Goal: Complete application form

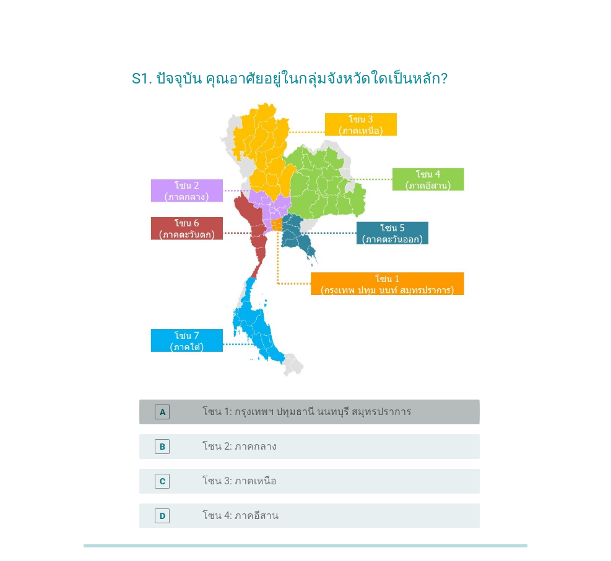
click at [350, 412] on label "โซน 1: กรุงเทพฯ ปทุมธานี นนทบุรี สมุทรปราการ" at bounding box center [306, 412] width 209 height 12
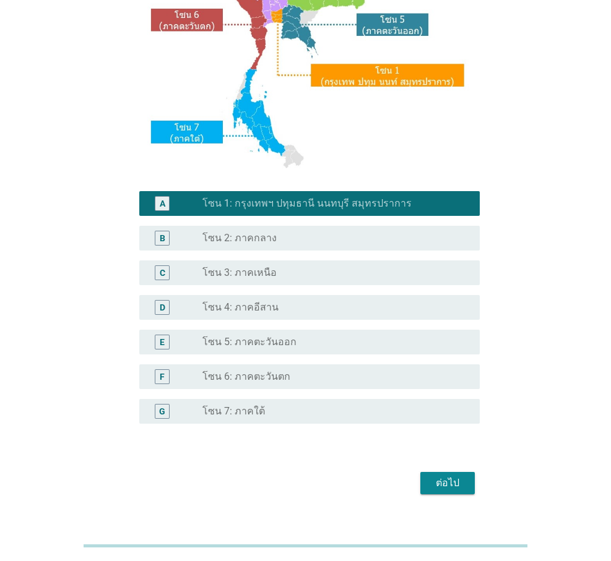
scroll to position [230, 0]
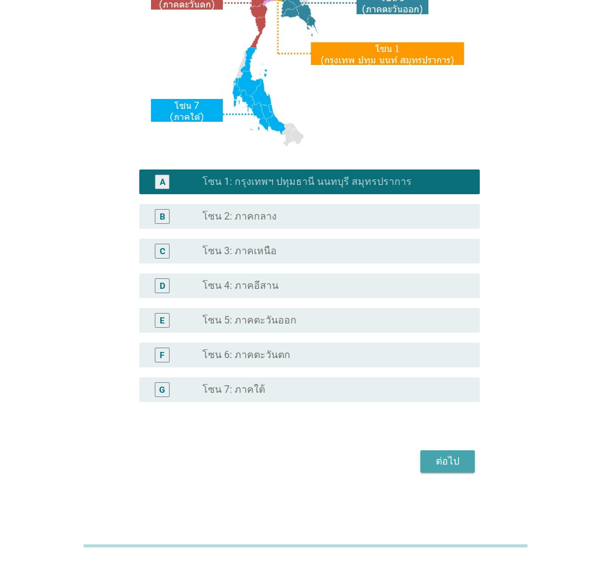
click at [446, 462] on div "ต่อไป" at bounding box center [447, 461] width 35 height 15
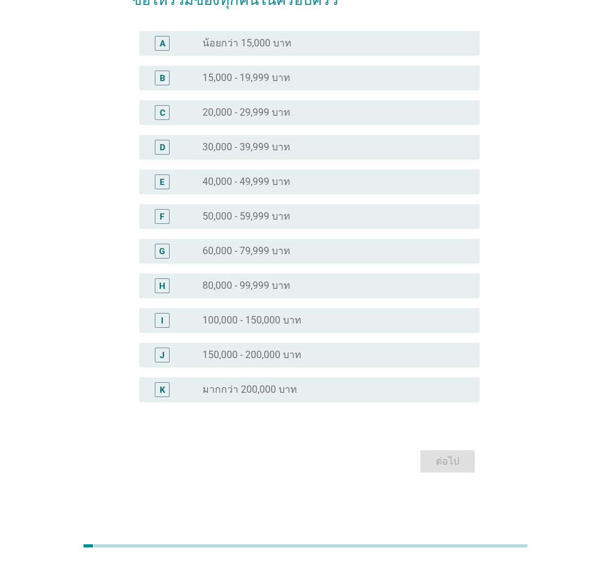
scroll to position [0, 0]
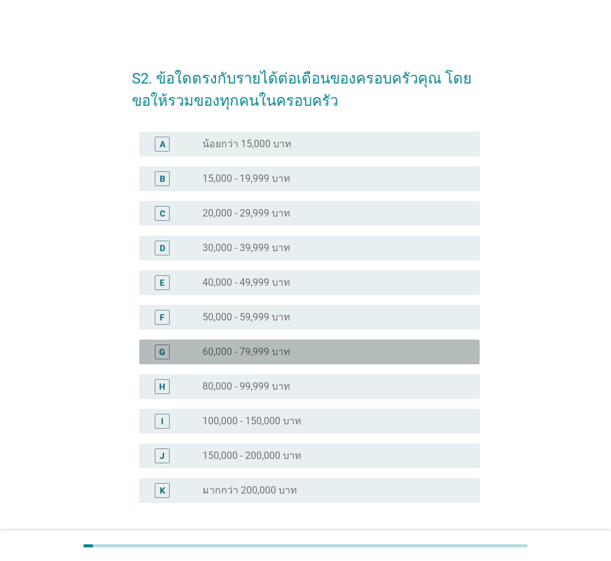
click at [342, 352] on div "radio_button_unchecked 60,000 - 79,999 บาท" at bounding box center [330, 352] width 257 height 12
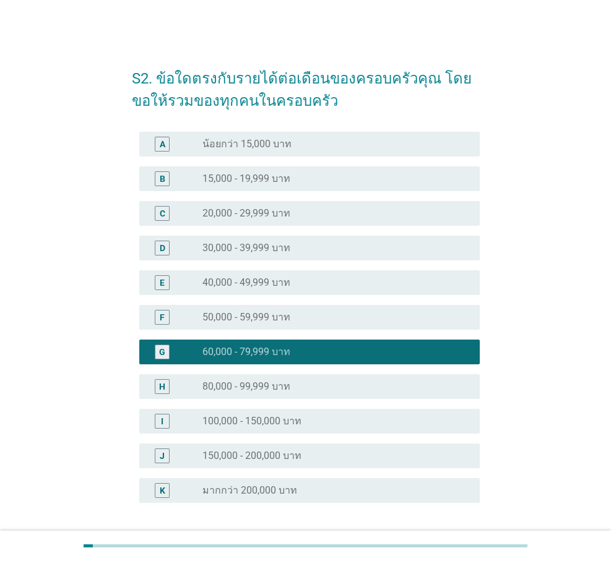
scroll to position [101, 0]
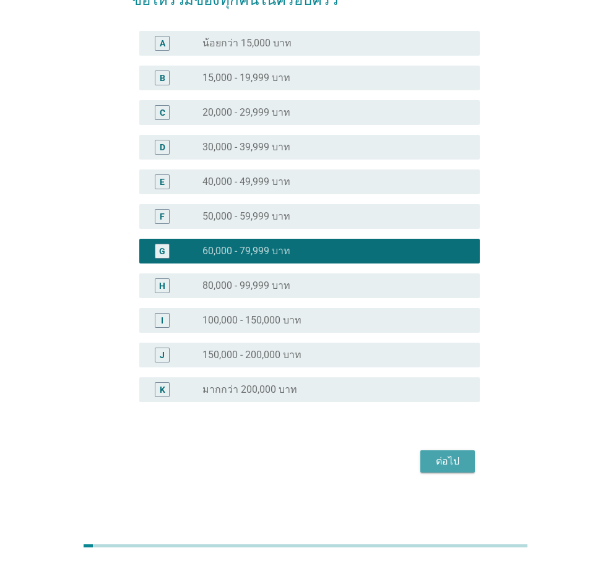
click at [437, 461] on div "ต่อไป" at bounding box center [447, 461] width 35 height 15
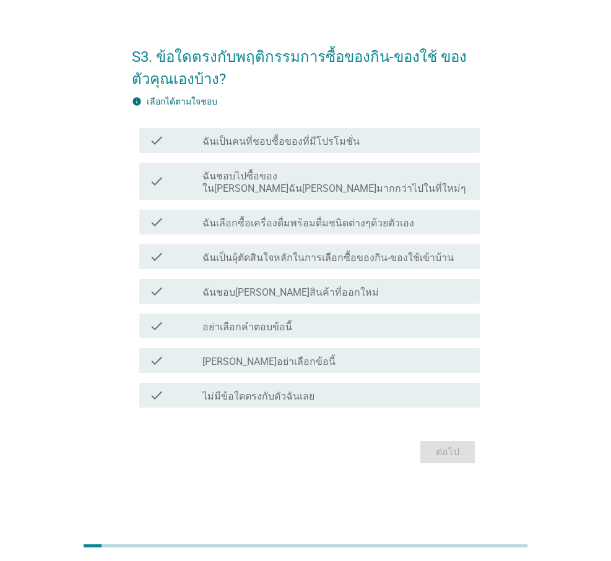
scroll to position [0, 0]
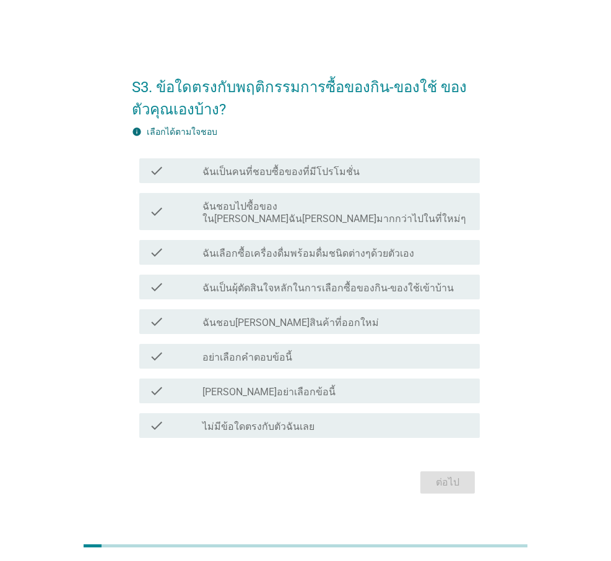
click at [379, 171] on div "check_box_outline_blank ฉันเป็นคนที่ชอบซื้อของที่มีโปรโมชั่น" at bounding box center [335, 170] width 267 height 15
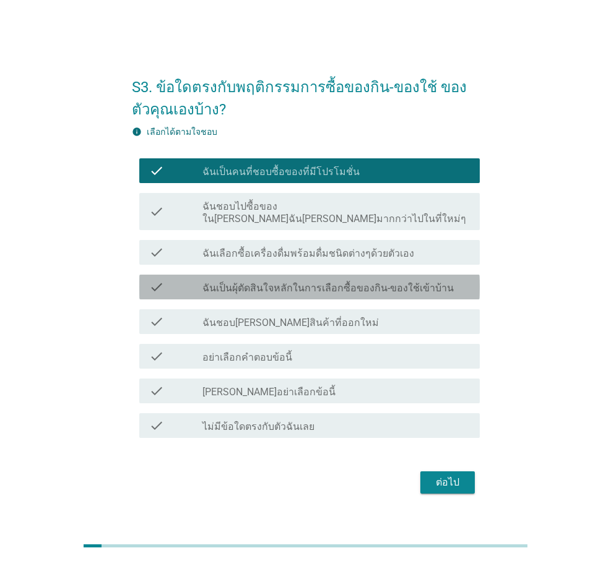
click at [374, 284] on label "ฉันเป็นผุ้ตัดสินใจหลักในการเลือกซื้อของกิน-ของใช้เข้าบ้าน" at bounding box center [327, 288] width 251 height 12
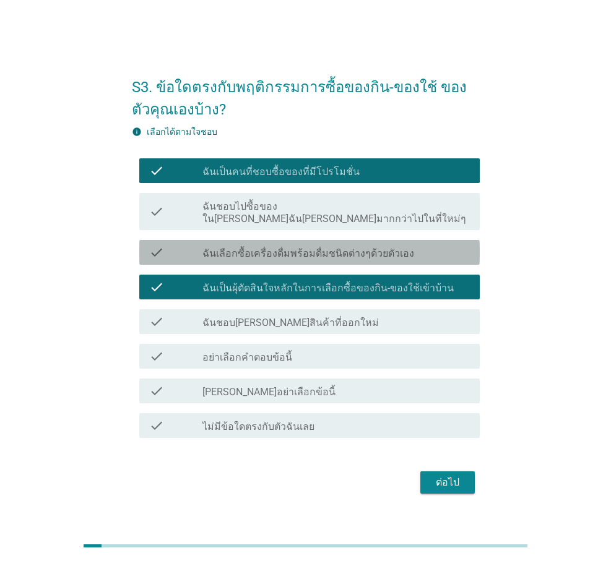
click at [417, 245] on div "check_box_outline_blank ฉันเลือกซื้อเครื่องดื่มพร้อมดื่มชนิดต่างๆด้วยตัวเอง" at bounding box center [335, 252] width 267 height 15
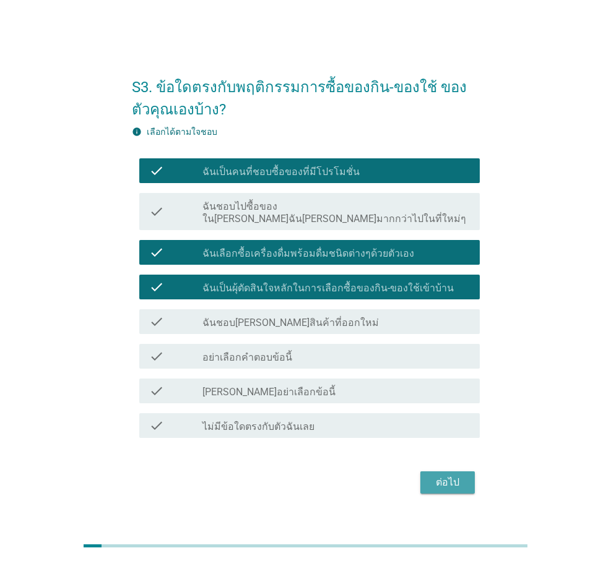
click at [449, 479] on div "ต่อไป" at bounding box center [447, 482] width 35 height 15
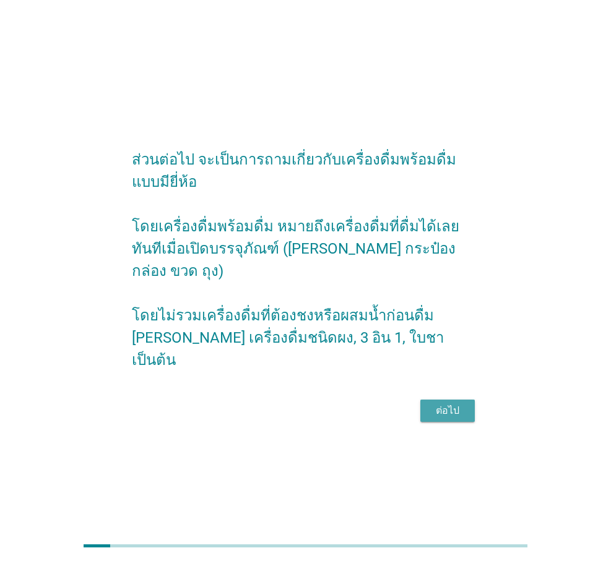
click at [447, 404] on div "ต่อไป" at bounding box center [447, 411] width 35 height 15
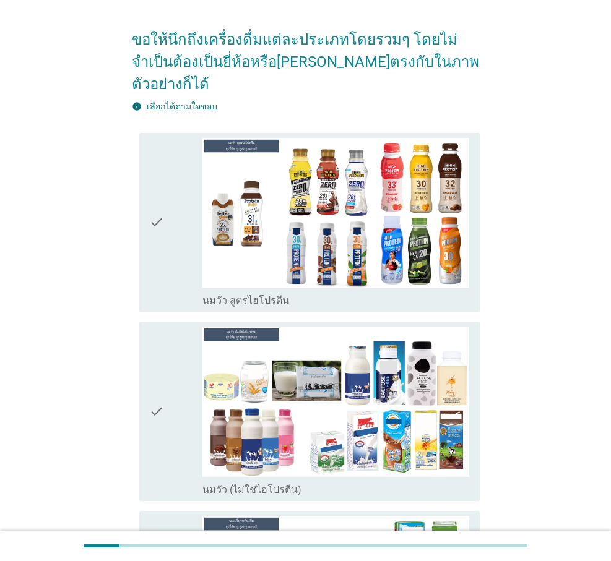
scroll to position [144, 0]
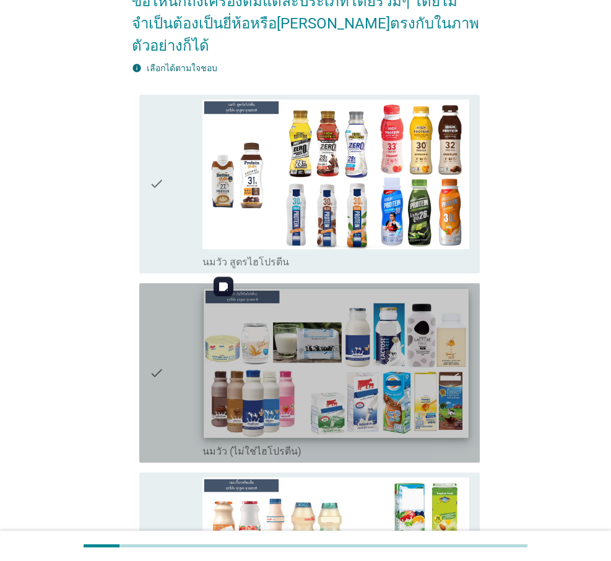
click at [381, 331] on img at bounding box center [336, 364] width 264 height 149
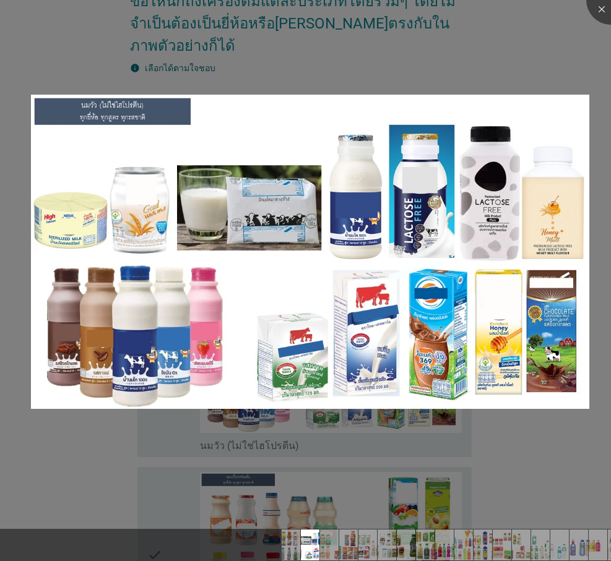
click at [529, 73] on div at bounding box center [305, 280] width 611 height 561
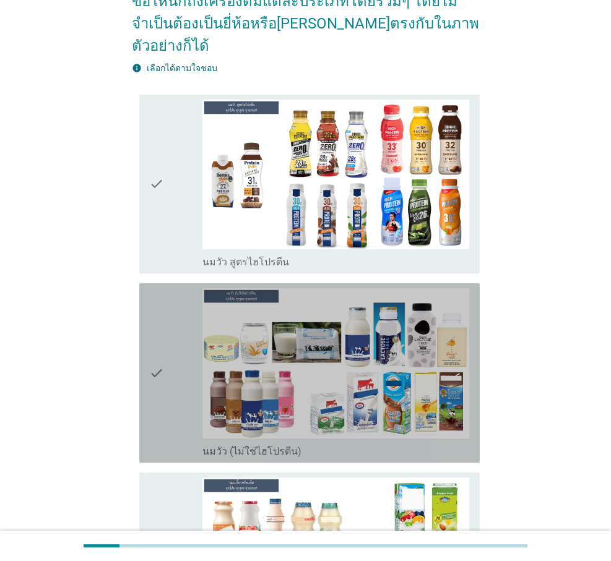
click at [154, 354] on icon "check" at bounding box center [156, 373] width 15 height 170
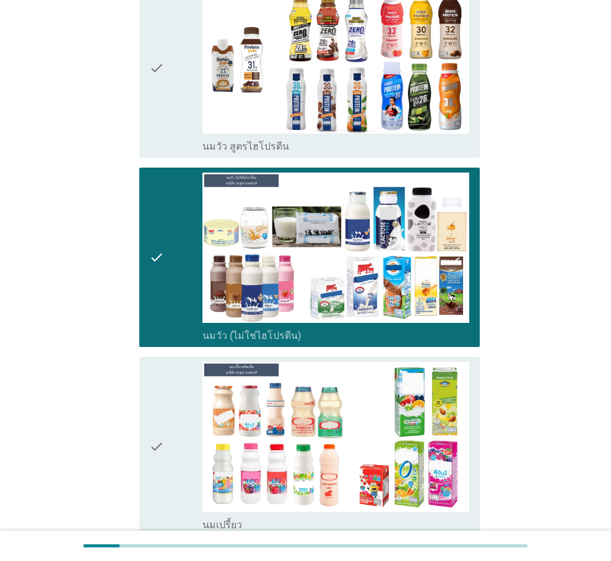
scroll to position [289, 0]
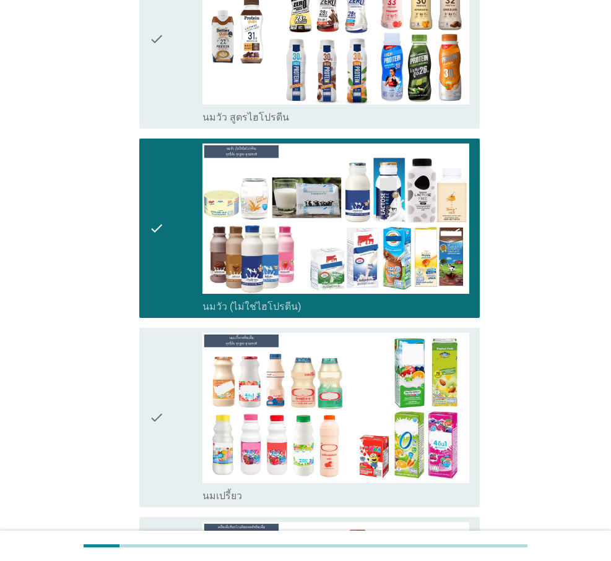
click at [158, 394] on icon "check" at bounding box center [156, 418] width 15 height 170
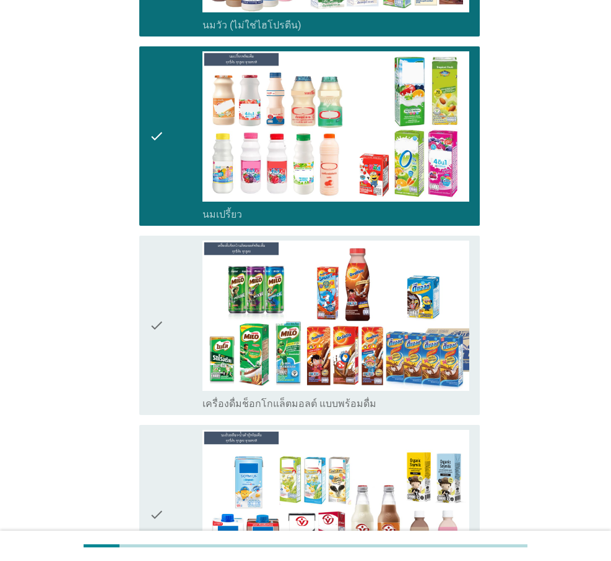
scroll to position [577, 0]
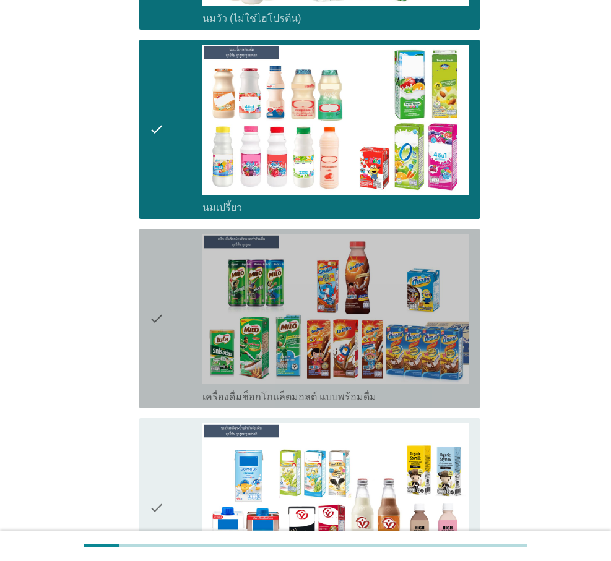
click at [162, 296] on icon "check" at bounding box center [156, 319] width 15 height 170
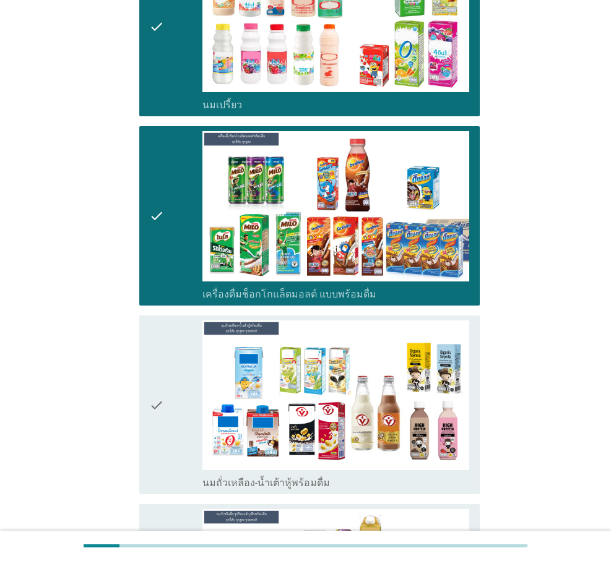
scroll to position [722, 0]
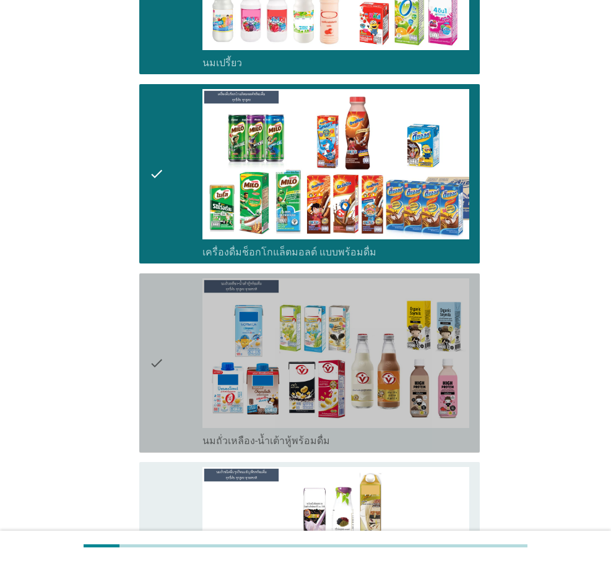
click at [153, 345] on icon "check" at bounding box center [156, 364] width 15 height 170
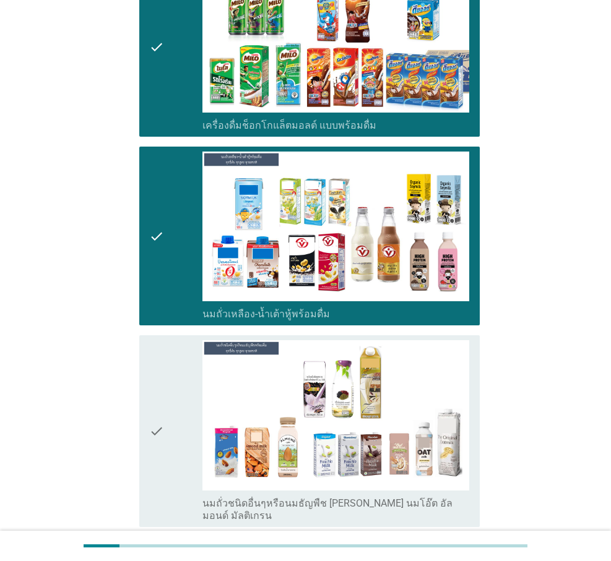
scroll to position [1011, 0]
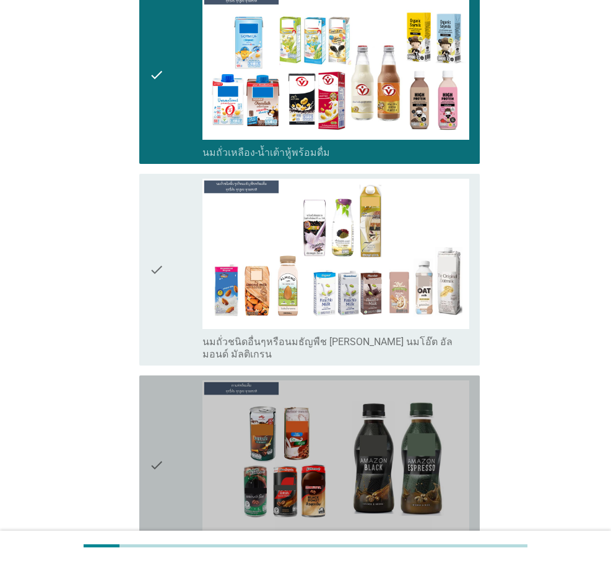
click at [157, 425] on icon "check" at bounding box center [156, 466] width 15 height 170
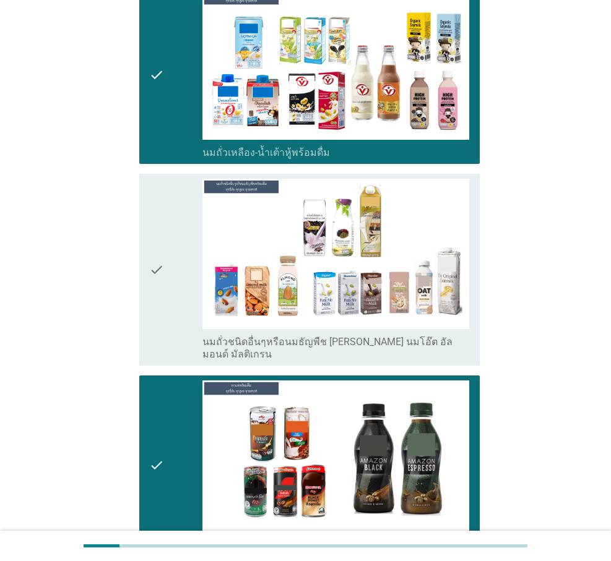
click at [155, 242] on icon "check" at bounding box center [156, 270] width 15 height 182
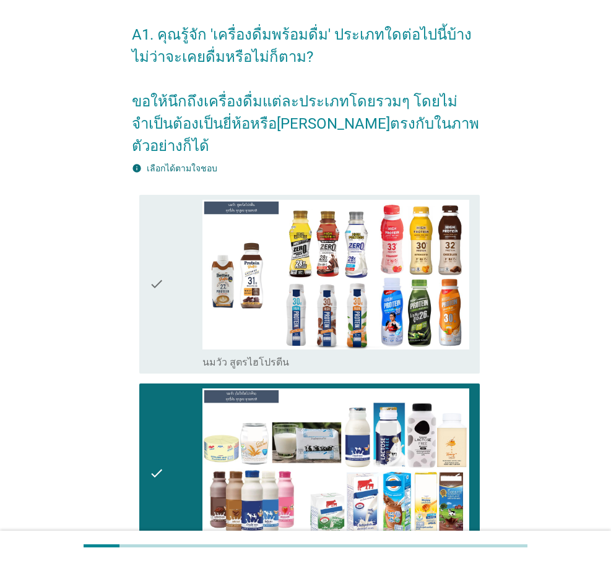
scroll to position [0, 0]
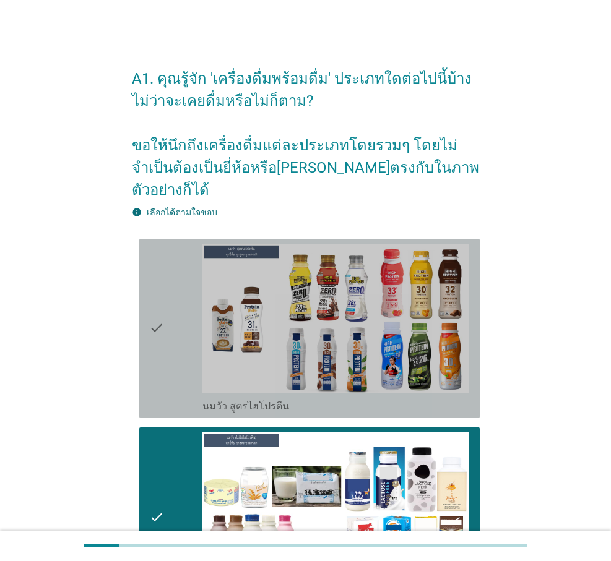
click at [154, 306] on icon "check" at bounding box center [156, 329] width 15 height 170
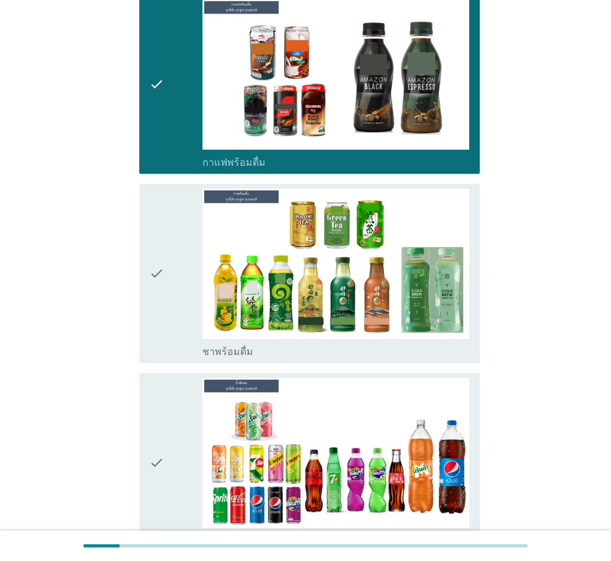
scroll to position [1300, 0]
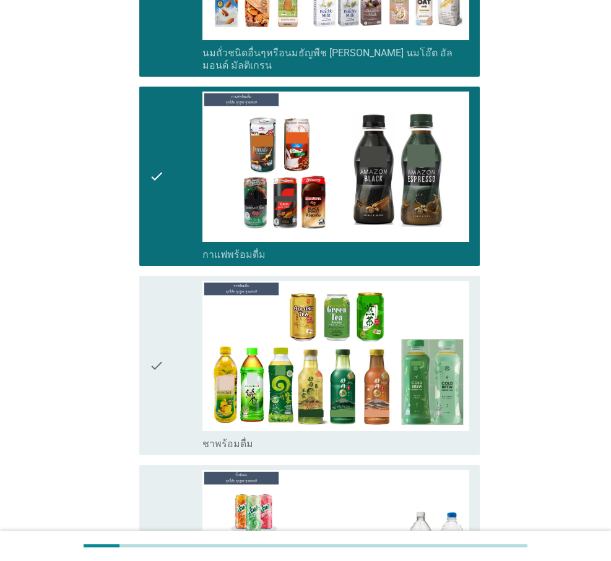
click at [175, 335] on div "check" at bounding box center [175, 366] width 53 height 170
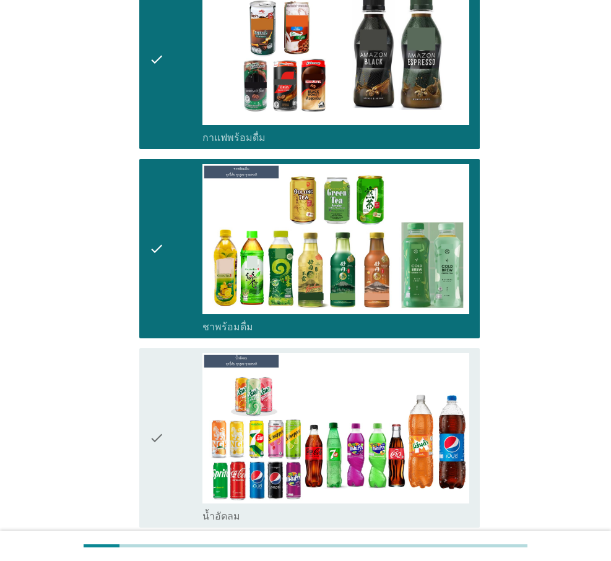
scroll to position [1444, 0]
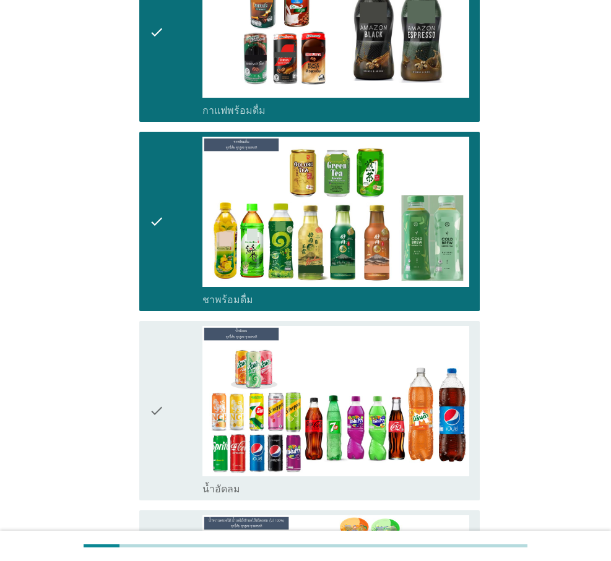
click at [162, 366] on icon "check" at bounding box center [156, 411] width 15 height 170
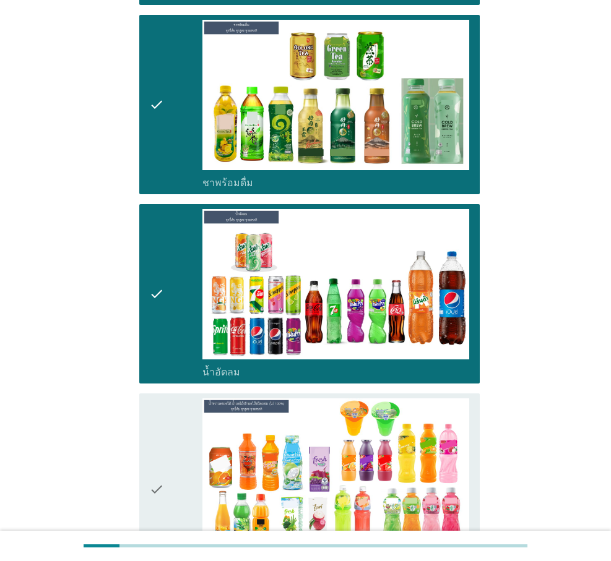
scroll to position [1589, 0]
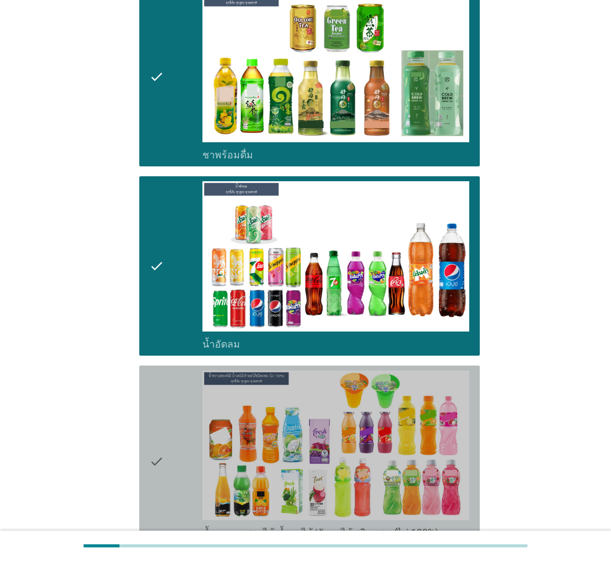
click at [155, 401] on icon "check" at bounding box center [156, 462] width 15 height 182
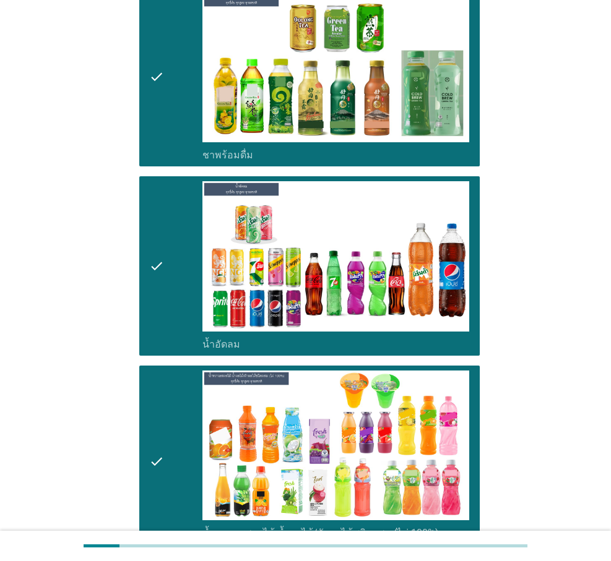
scroll to position [2022, 0]
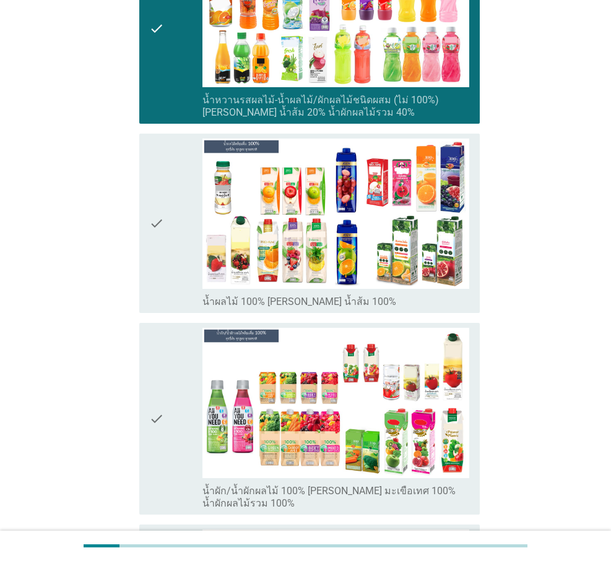
click at [168, 220] on div "check" at bounding box center [175, 224] width 53 height 170
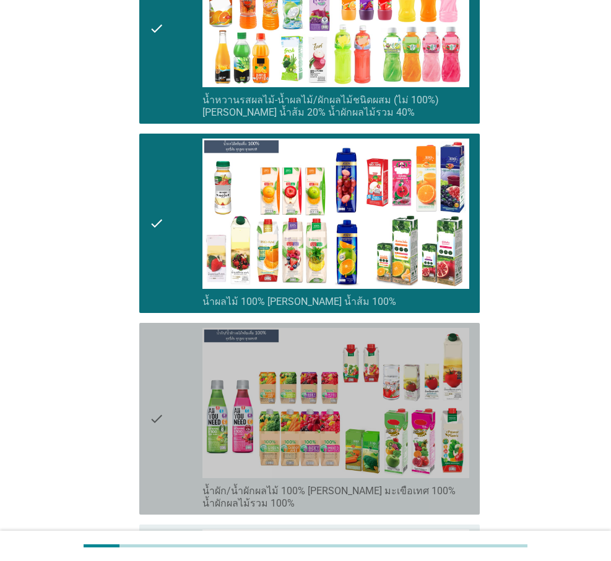
click at [164, 387] on div "check" at bounding box center [175, 419] width 53 height 182
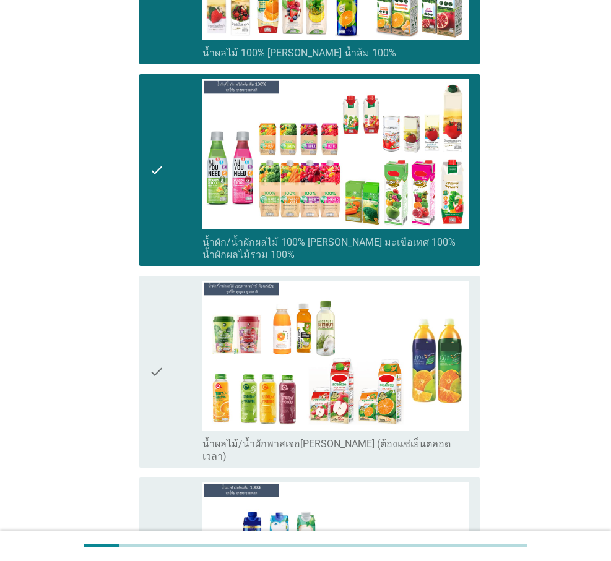
scroll to position [2310, 0]
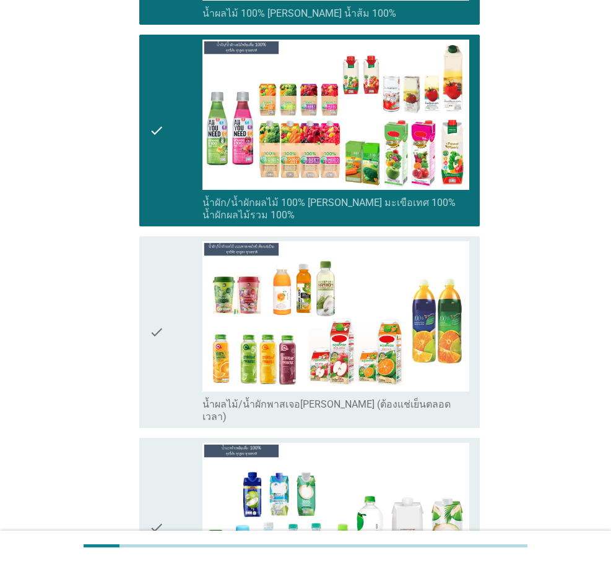
click at [161, 283] on icon "check" at bounding box center [156, 332] width 15 height 182
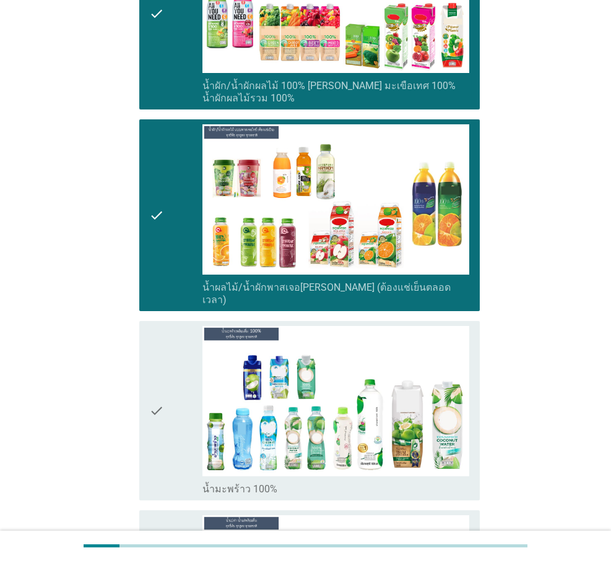
scroll to position [2455, 0]
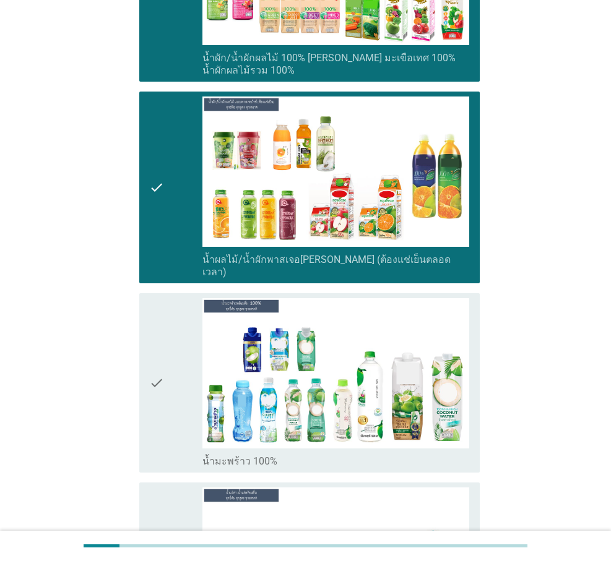
click at [158, 342] on icon "check" at bounding box center [156, 383] width 15 height 170
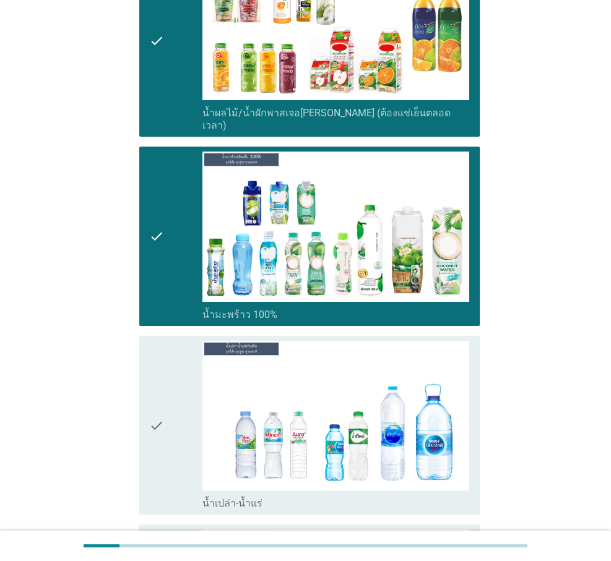
scroll to position [2744, 0]
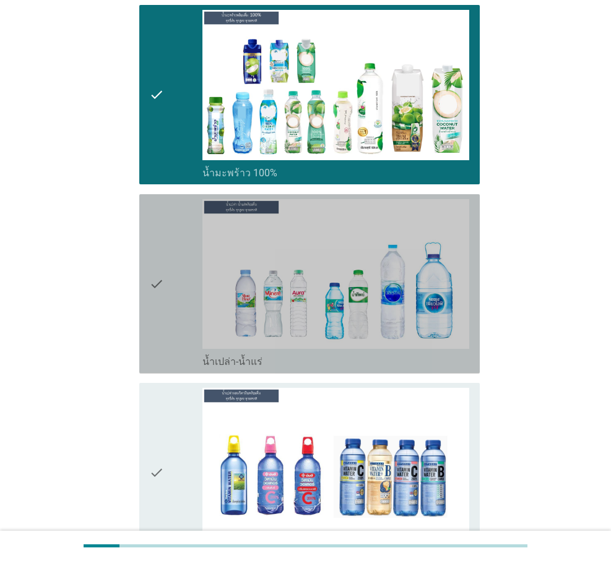
click at [166, 246] on div "check" at bounding box center [175, 284] width 53 height 170
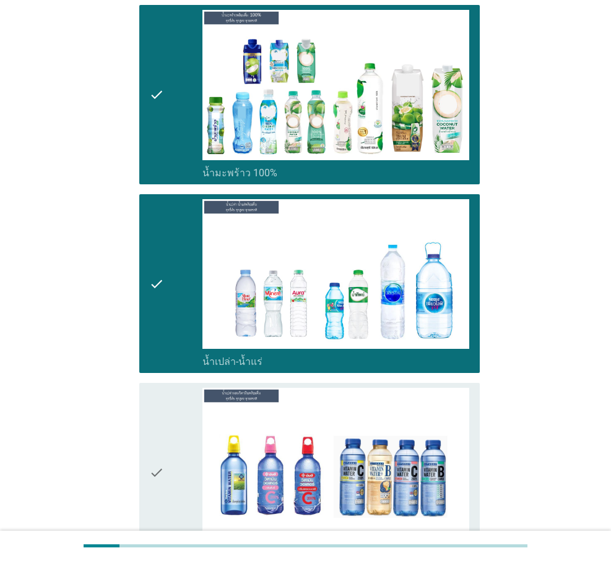
click at [162, 432] on icon "check" at bounding box center [156, 473] width 15 height 170
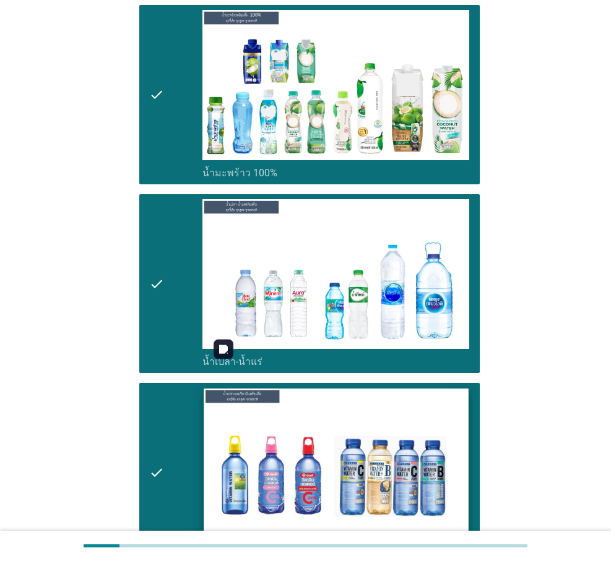
scroll to position [3033, 0]
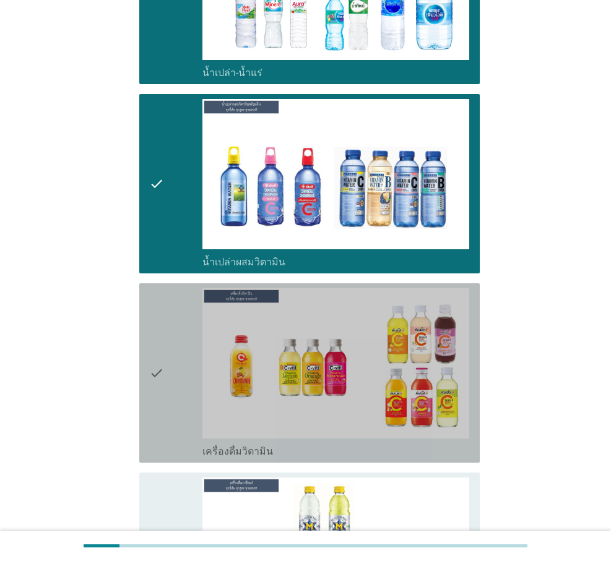
click at [152, 324] on icon "check" at bounding box center [156, 373] width 15 height 170
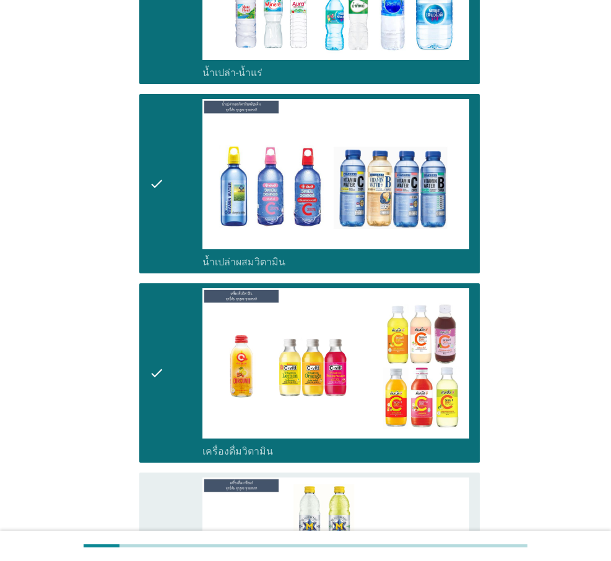
scroll to position [3322, 0]
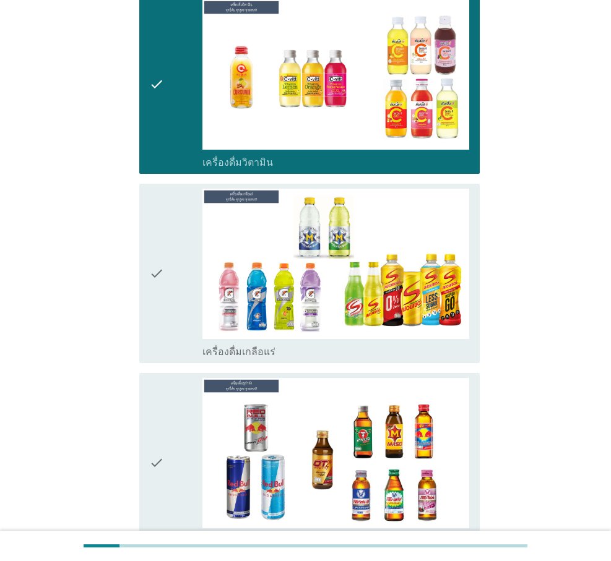
click at [158, 228] on icon "check" at bounding box center [156, 274] width 15 height 170
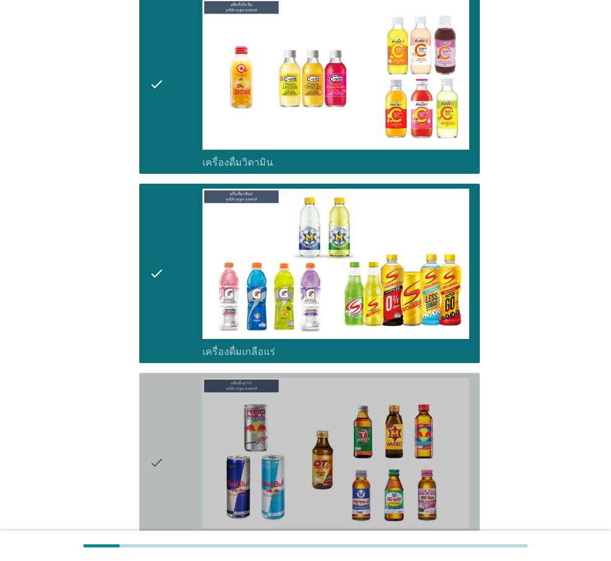
click at [158, 420] on icon "check" at bounding box center [156, 463] width 15 height 170
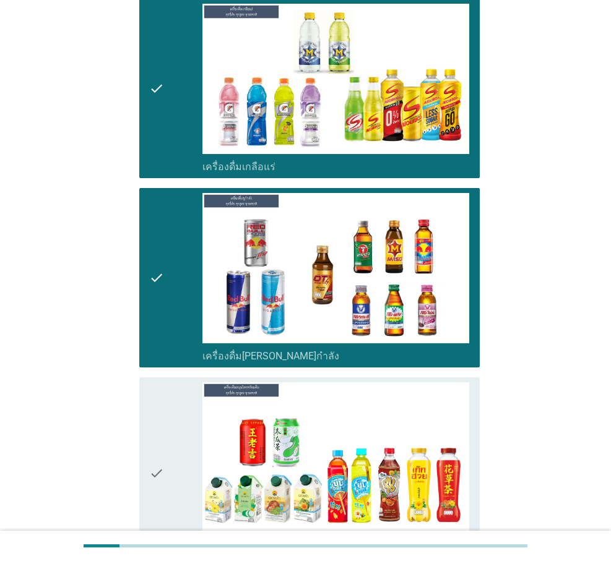
scroll to position [3610, 0]
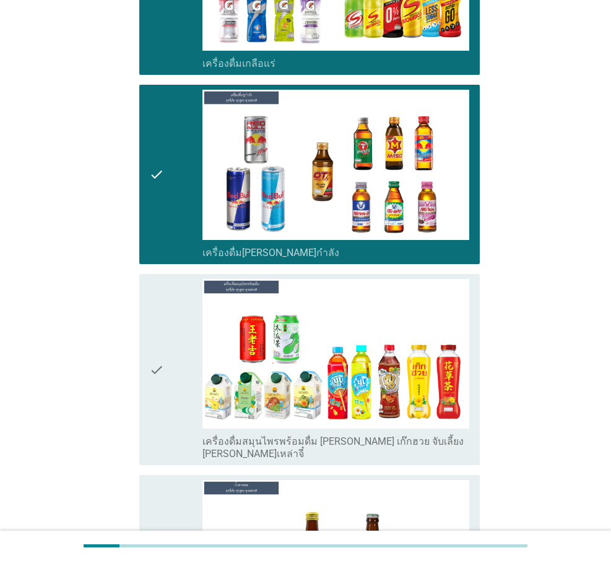
click at [157, 321] on icon "check" at bounding box center [156, 370] width 15 height 182
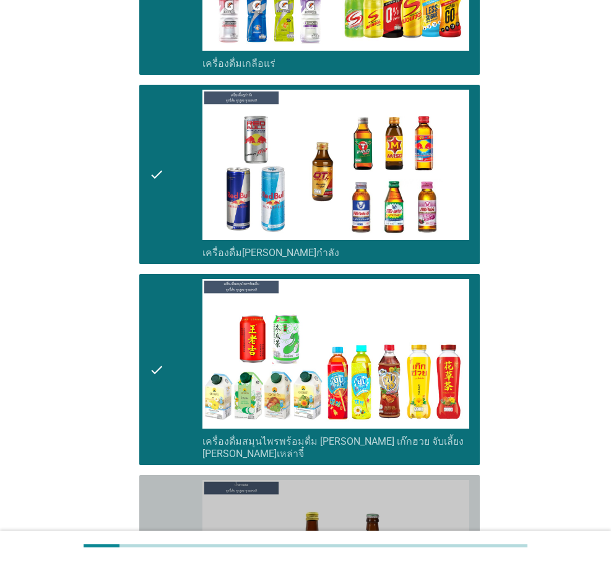
click at [160, 484] on icon "check" at bounding box center [156, 565] width 15 height 170
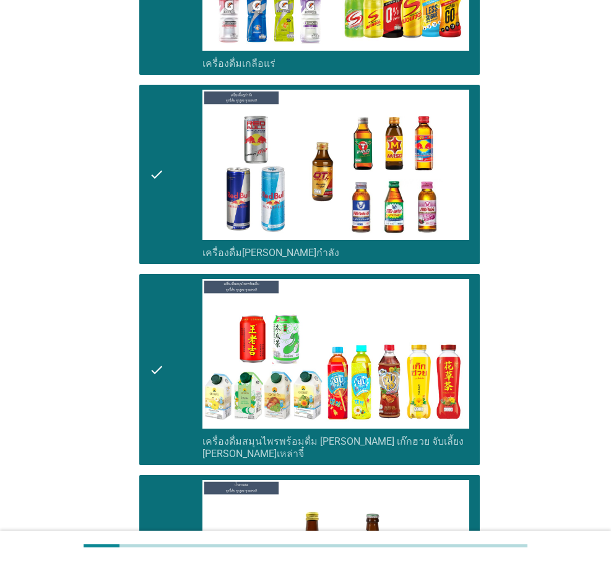
scroll to position [3899, 0]
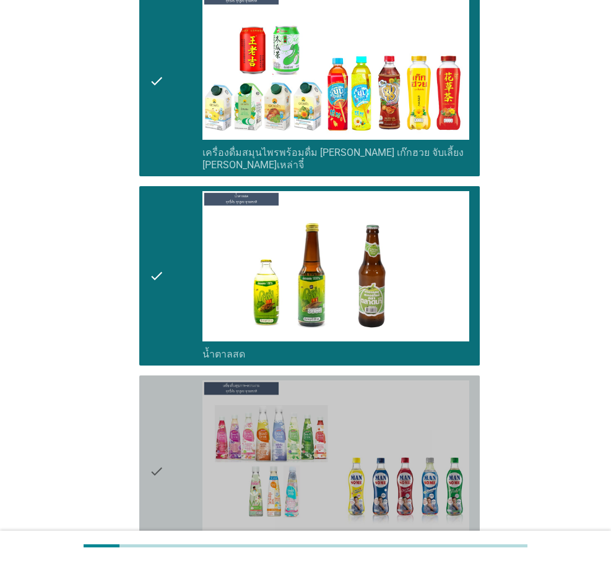
click at [162, 403] on icon "check" at bounding box center [156, 472] width 15 height 182
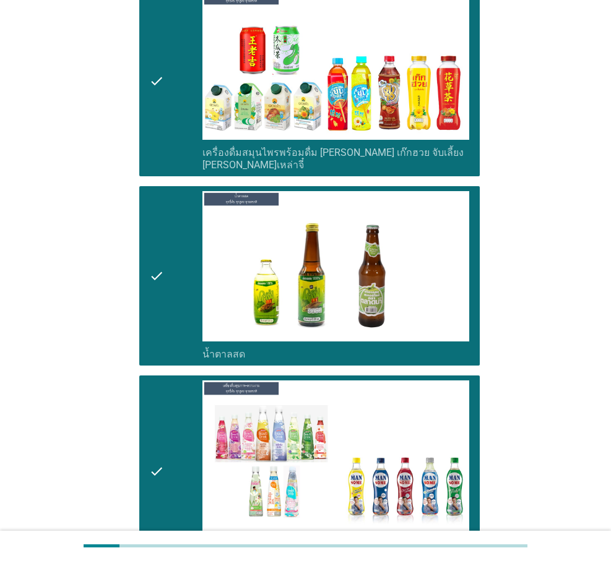
scroll to position [4188, 0]
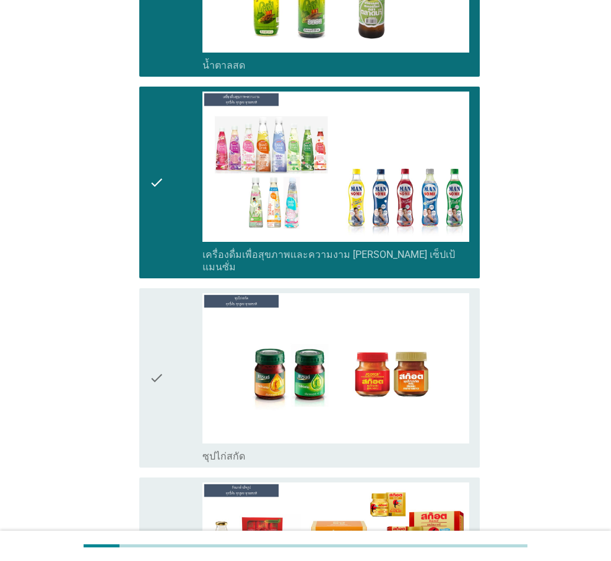
click at [161, 305] on icon "check" at bounding box center [156, 378] width 15 height 170
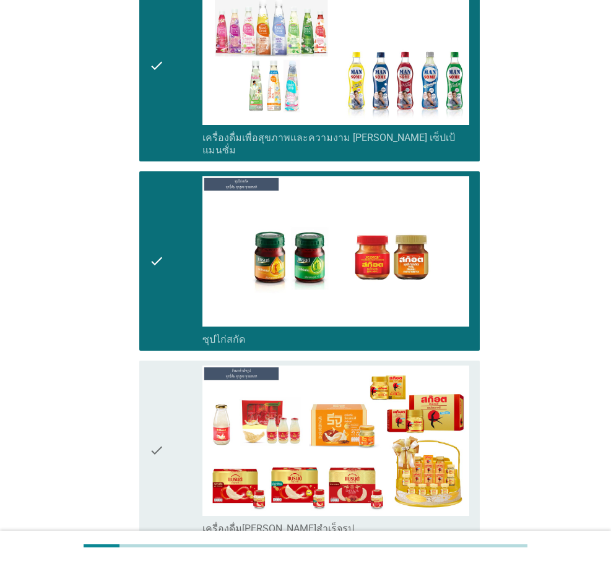
scroll to position [4332, 0]
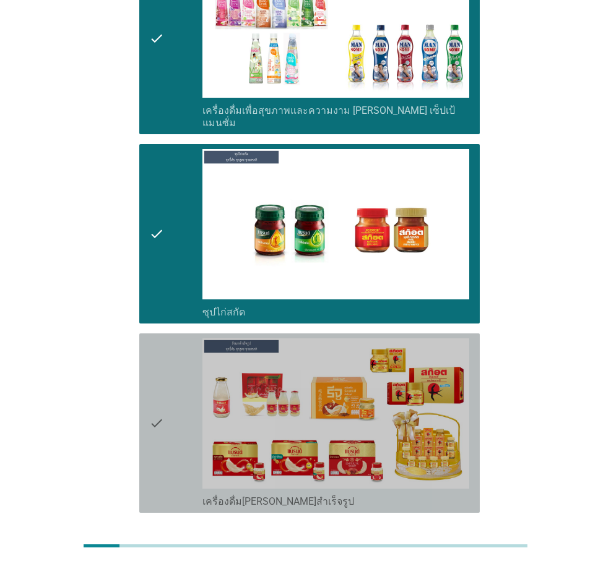
click at [158, 358] on icon "check" at bounding box center [156, 424] width 15 height 170
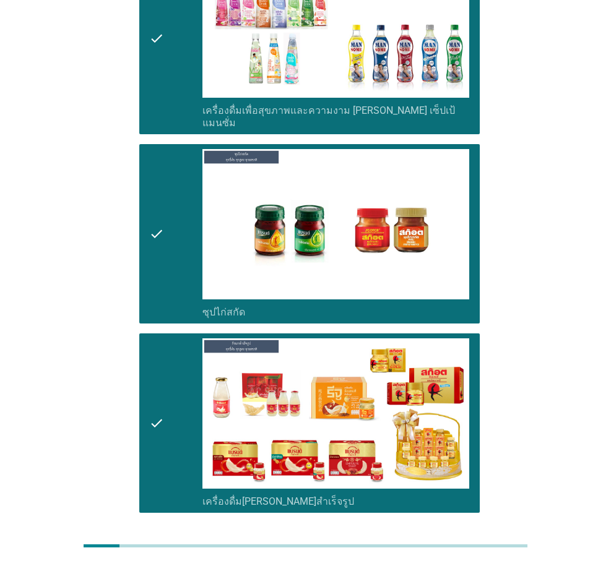
click at [452, 550] on div "ต่อไป" at bounding box center [447, 557] width 35 height 15
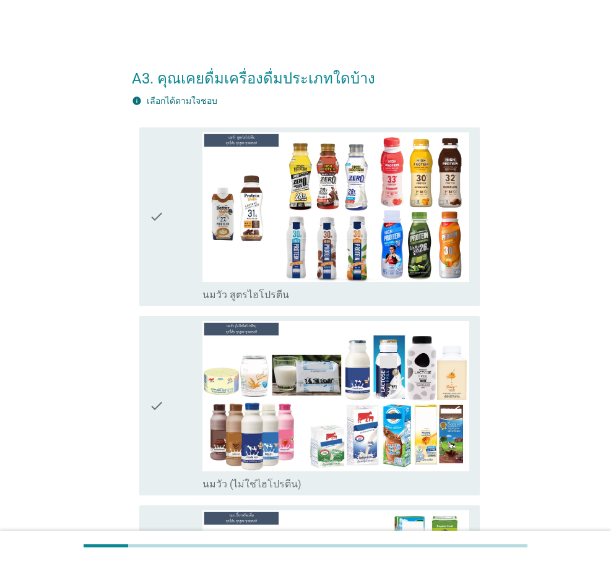
click at [146, 408] on div "check check_box_outline_blank นมวัว (ไม่ใช่ไฮโปรตีน)" at bounding box center [309, 405] width 340 height 179
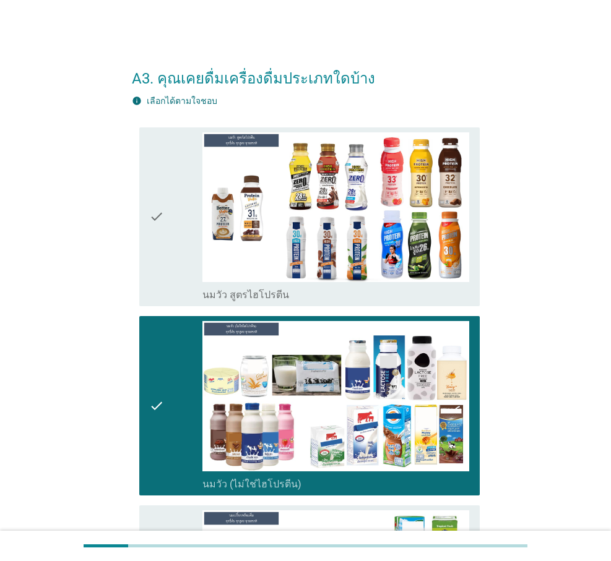
scroll to position [289, 0]
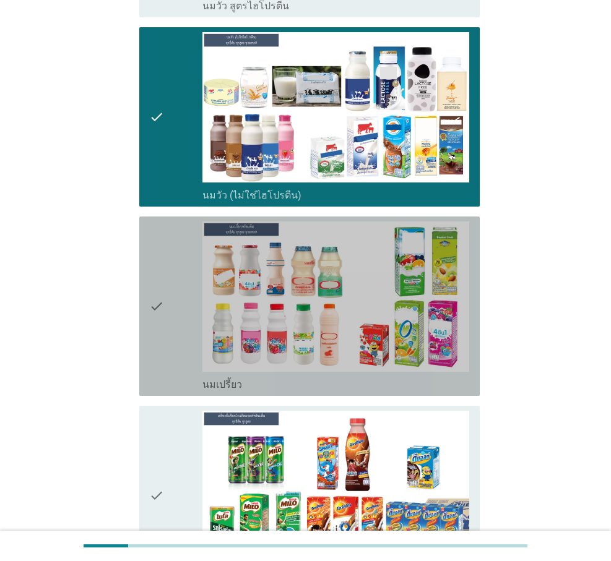
click at [157, 311] on icon "check" at bounding box center [156, 307] width 15 height 170
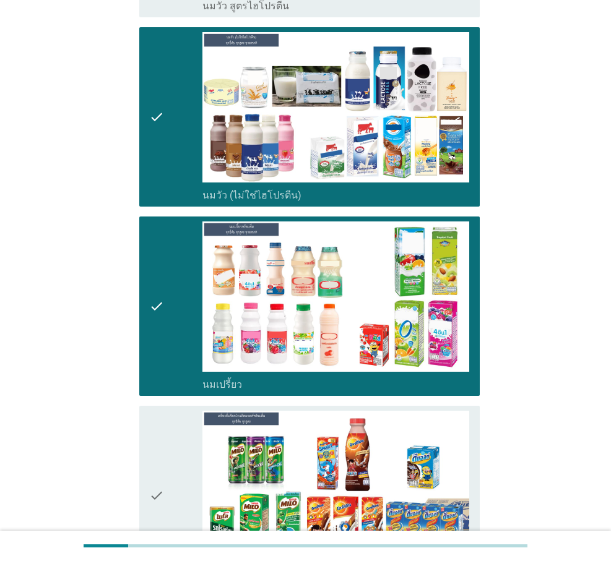
scroll to position [577, 0]
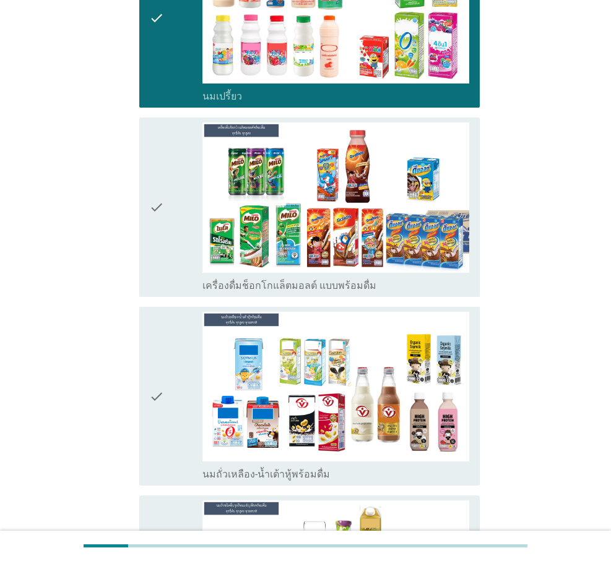
click at [158, 407] on icon "check" at bounding box center [156, 397] width 15 height 170
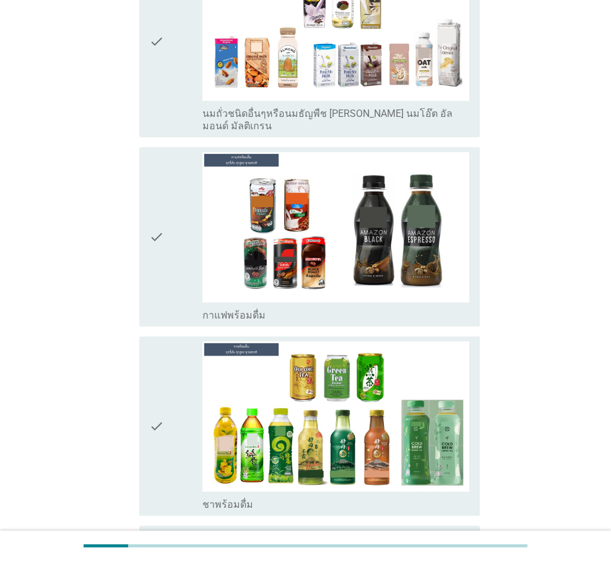
scroll to position [1156, 0]
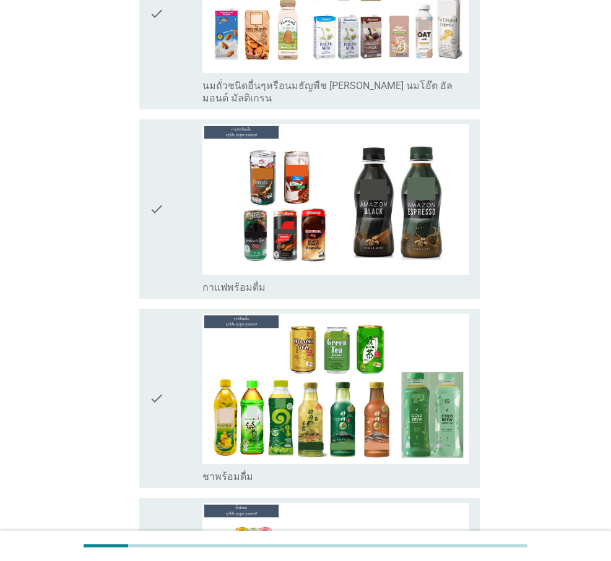
click at [150, 384] on icon "check" at bounding box center [156, 399] width 15 height 170
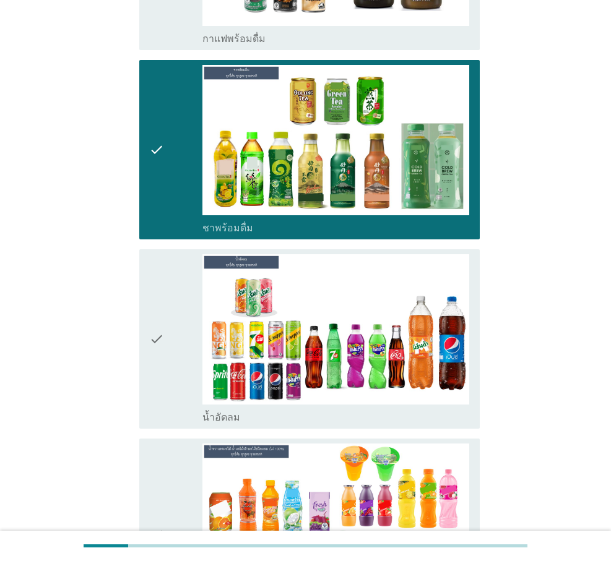
scroll to position [1444, 0]
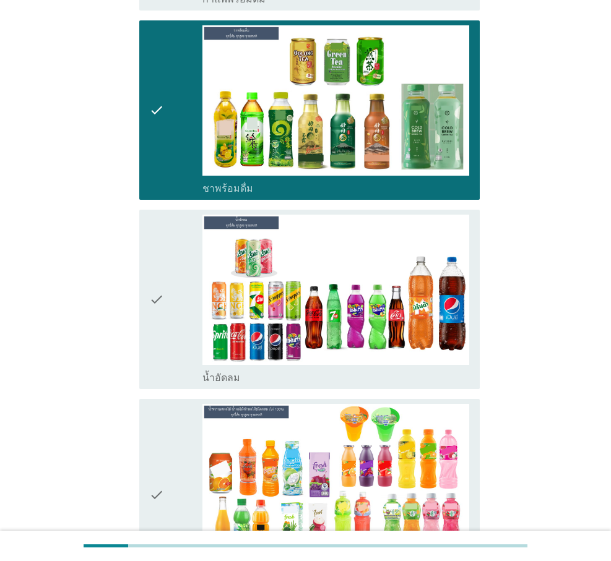
click at [152, 280] on icon "check" at bounding box center [156, 300] width 15 height 170
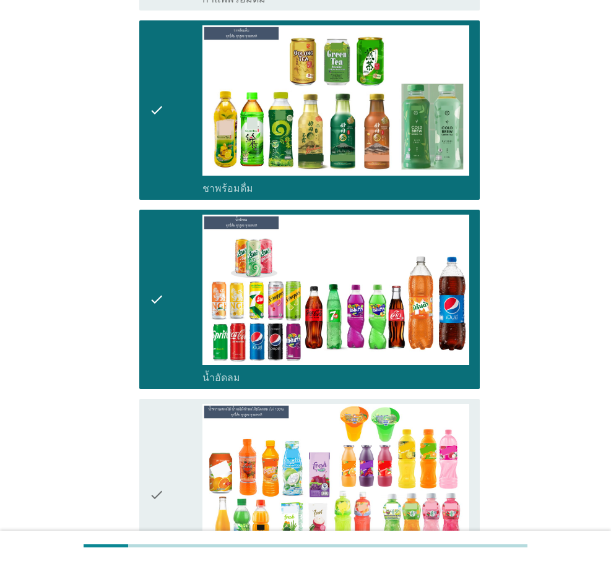
scroll to position [1589, 0]
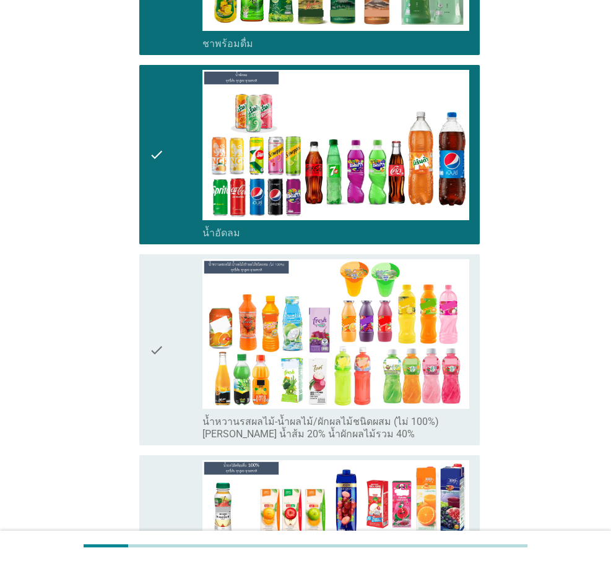
click at [160, 340] on icon "check" at bounding box center [156, 350] width 15 height 182
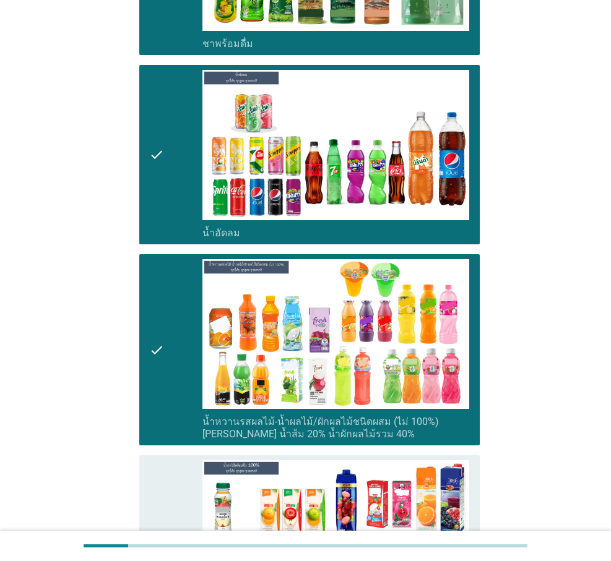
scroll to position [1877, 0]
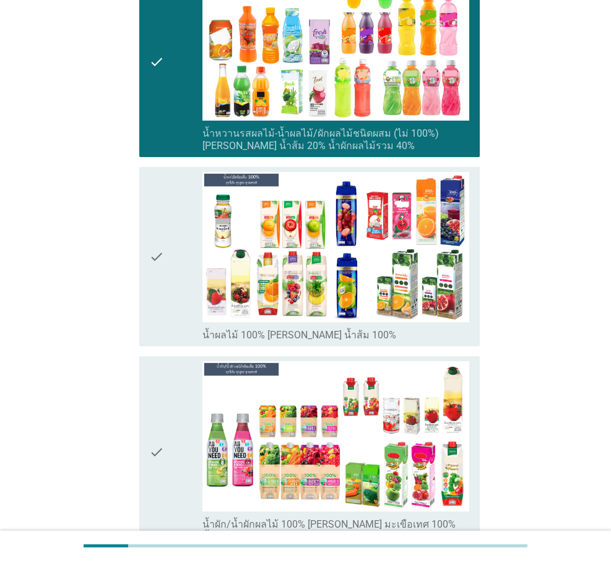
click at [160, 251] on icon "check" at bounding box center [156, 257] width 15 height 170
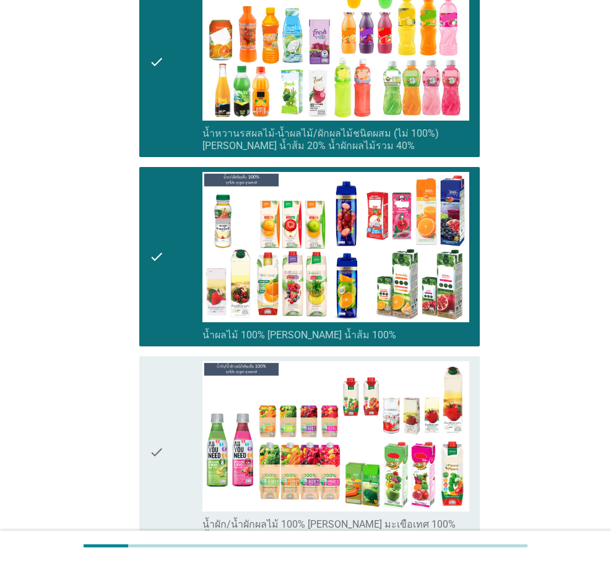
scroll to position [2022, 0]
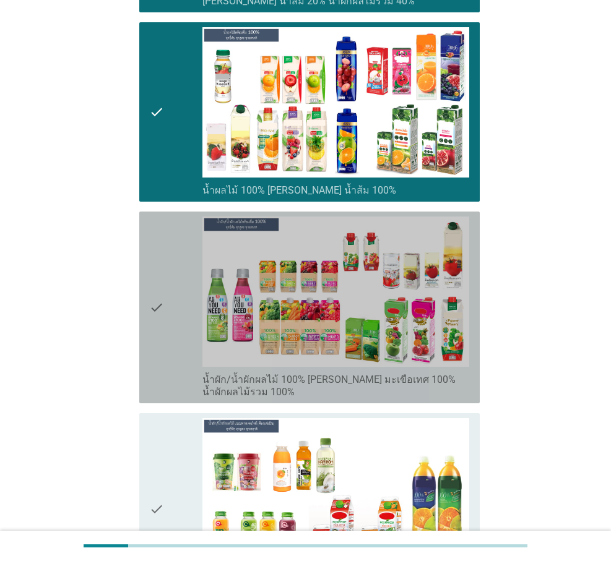
click at [164, 294] on div "check" at bounding box center [175, 308] width 53 height 182
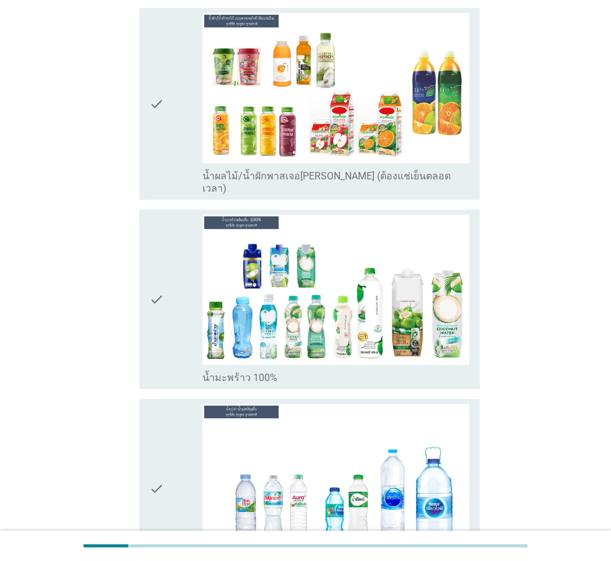
scroll to position [2455, 0]
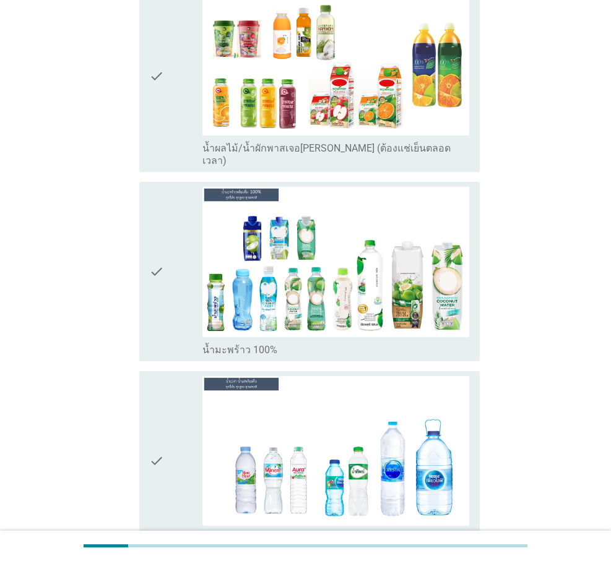
click at [172, 434] on div "check" at bounding box center [175, 461] width 53 height 170
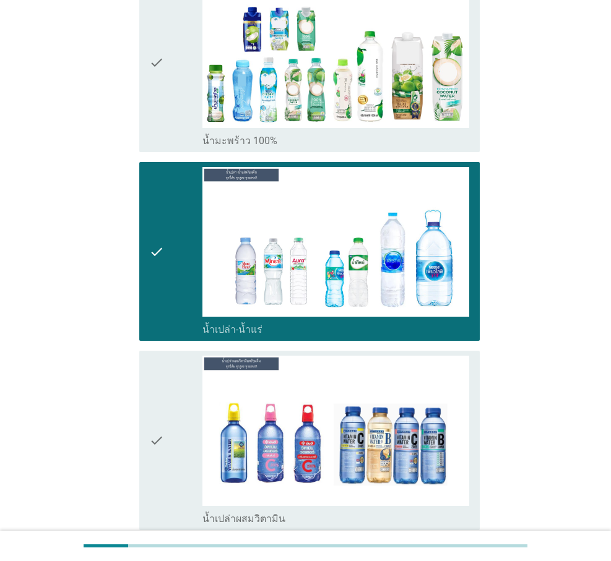
scroll to position [2744, 0]
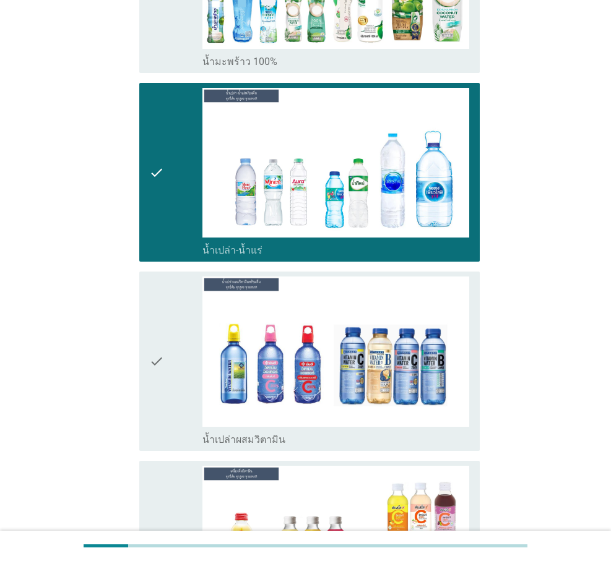
click at [162, 345] on icon "check" at bounding box center [156, 362] width 15 height 170
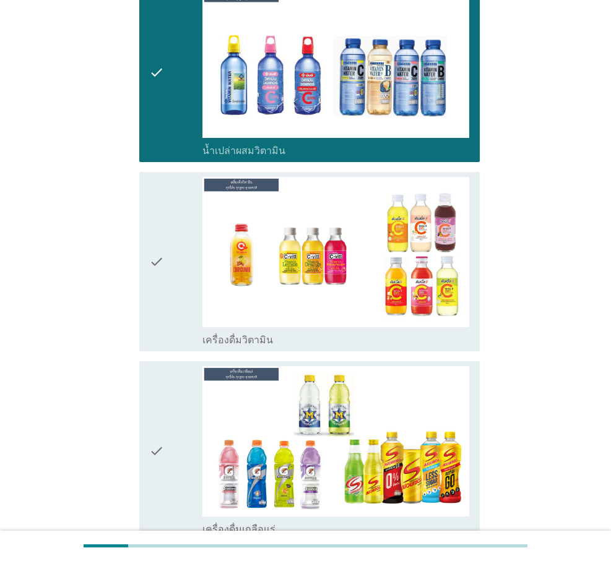
scroll to position [3177, 0]
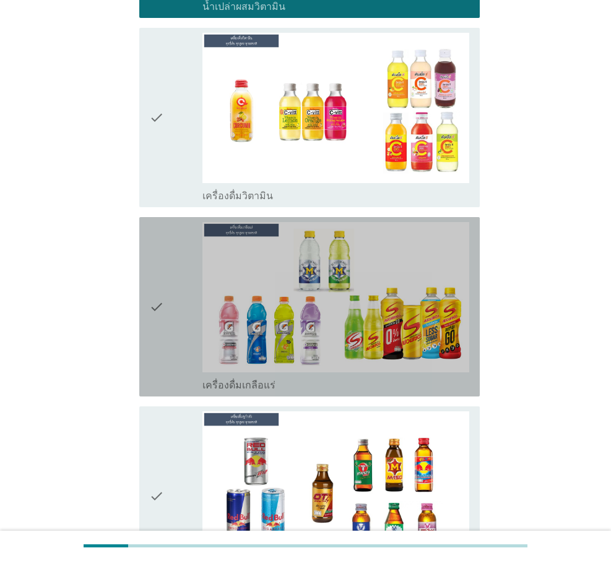
click at [163, 300] on icon "check" at bounding box center [156, 307] width 15 height 170
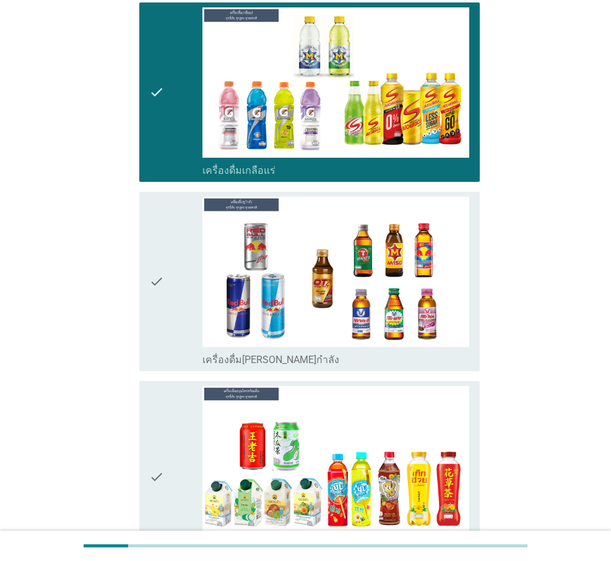
scroll to position [3466, 0]
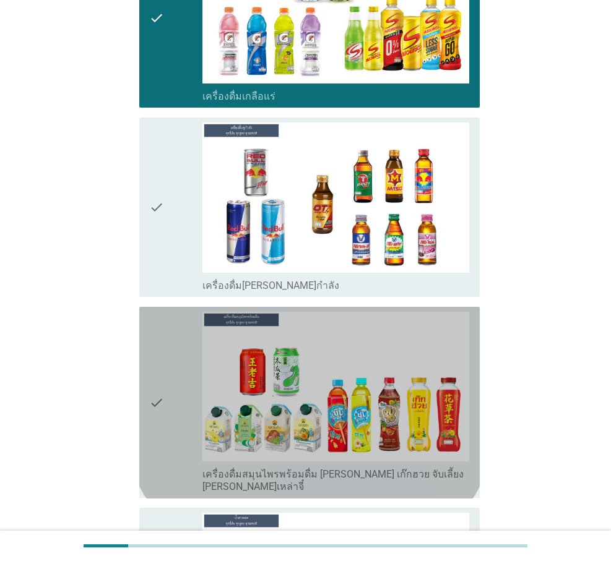
click at [156, 378] on icon "check" at bounding box center [156, 403] width 15 height 182
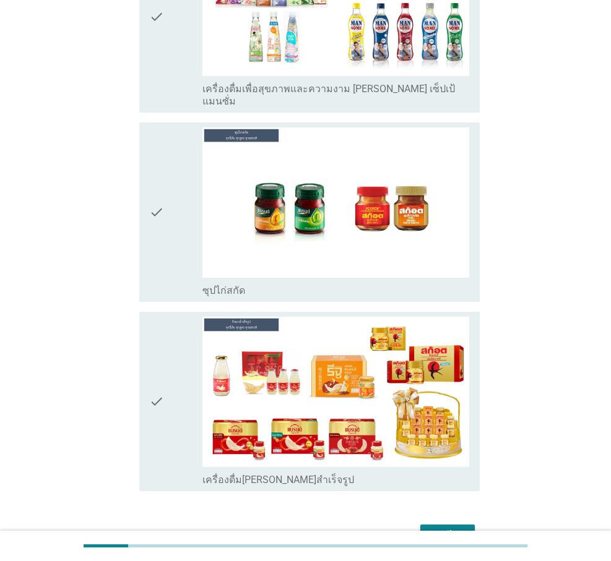
scroll to position [4267, 0]
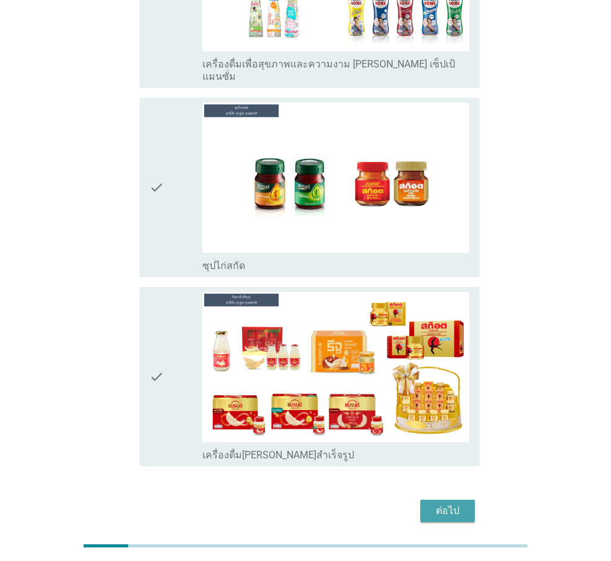
click at [439, 504] on div "ต่อไป" at bounding box center [447, 511] width 35 height 15
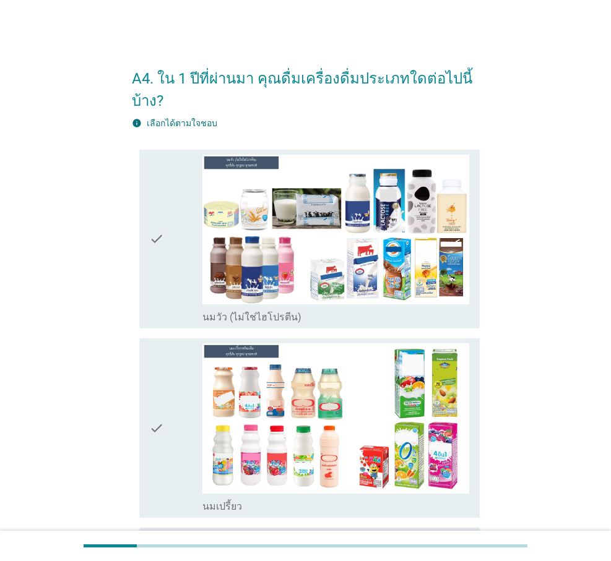
drag, startPoint x: 161, startPoint y: 422, endPoint x: 166, endPoint y: 396, distance: 26.6
click at [163, 414] on icon "check" at bounding box center [156, 428] width 15 height 170
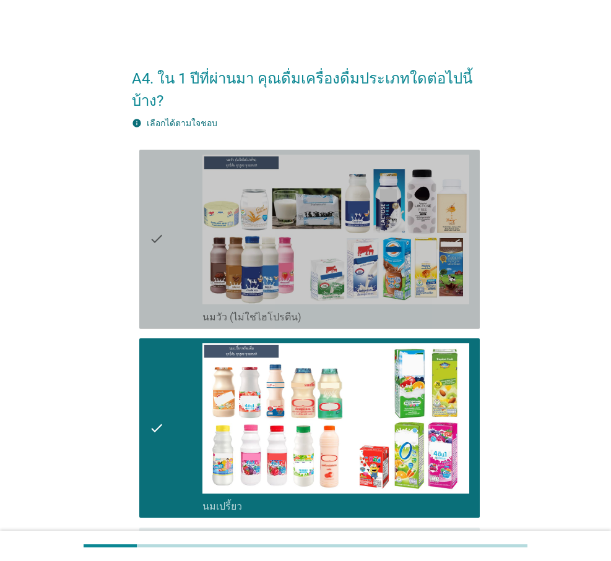
click at [166, 264] on div "check" at bounding box center [175, 240] width 53 height 170
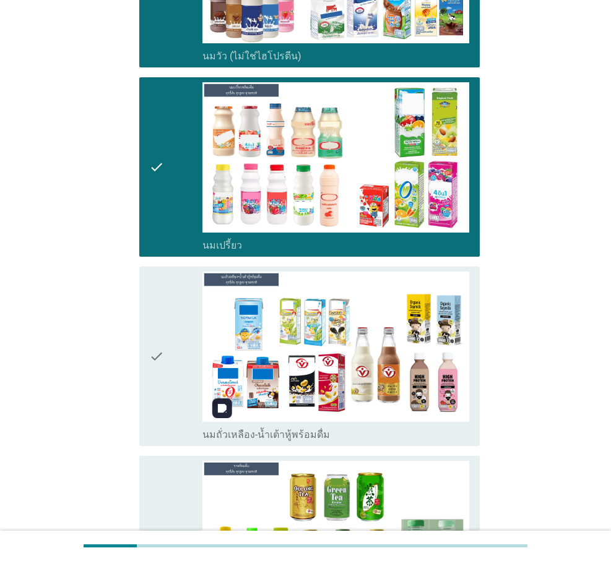
scroll to position [289, 0]
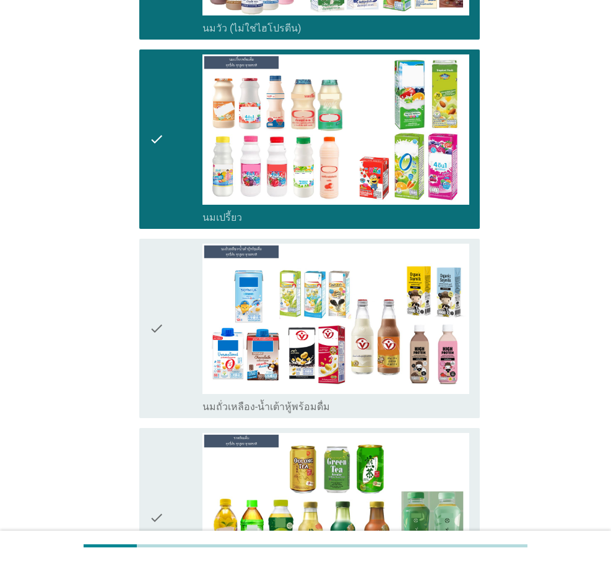
click at [158, 329] on icon "check" at bounding box center [156, 329] width 15 height 170
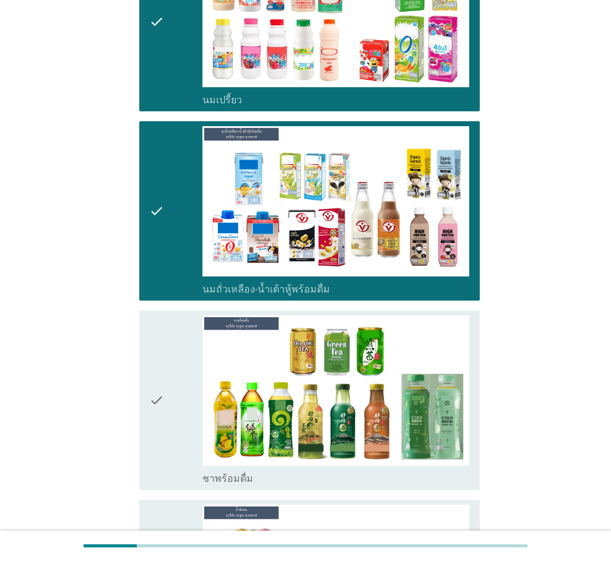
scroll to position [433, 0]
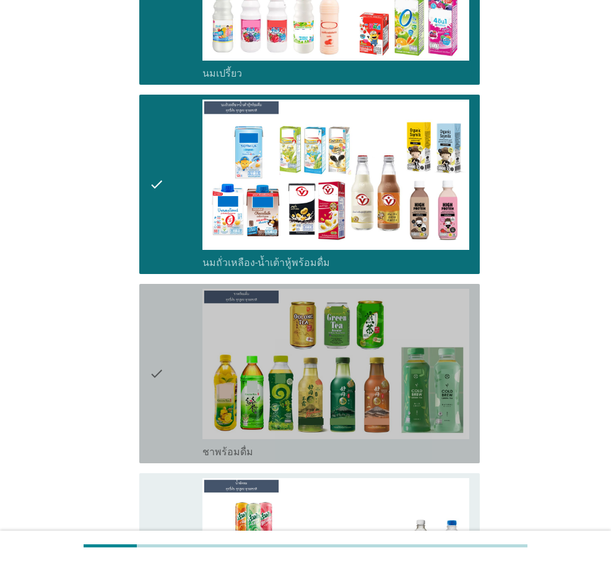
click at [156, 350] on icon "check" at bounding box center [156, 374] width 15 height 170
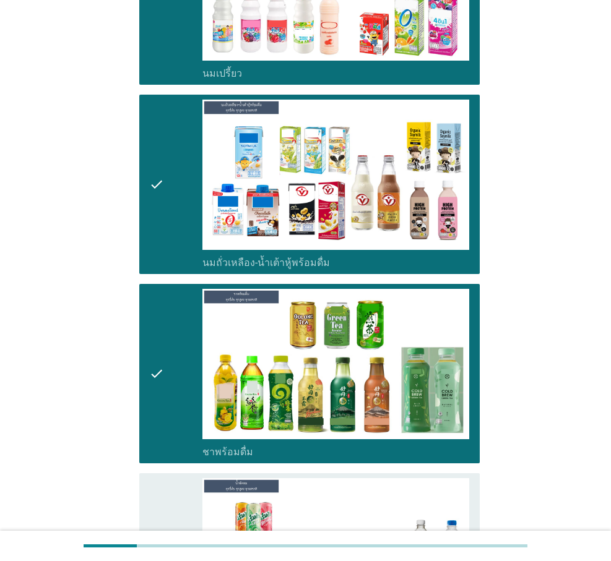
scroll to position [722, 0]
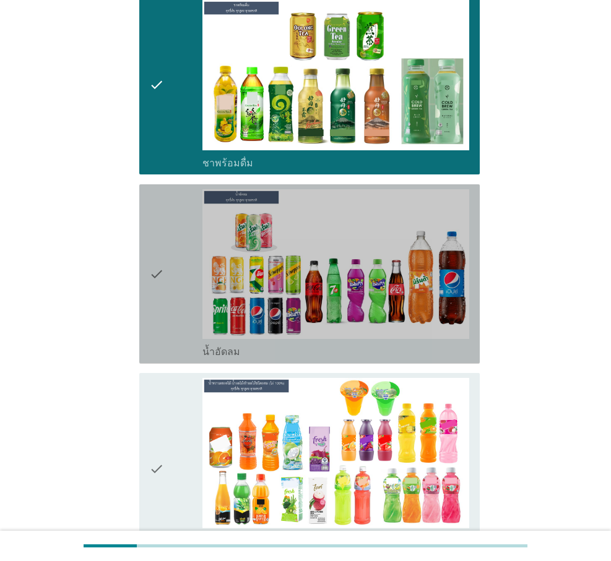
click at [163, 285] on icon "check" at bounding box center [156, 274] width 15 height 170
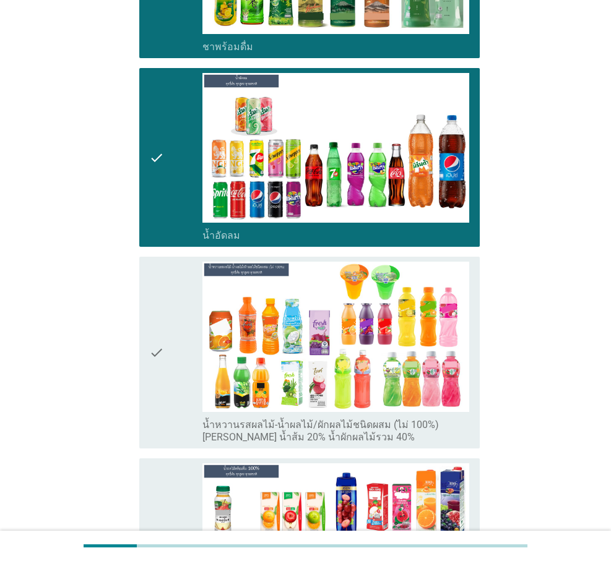
scroll to position [866, 0]
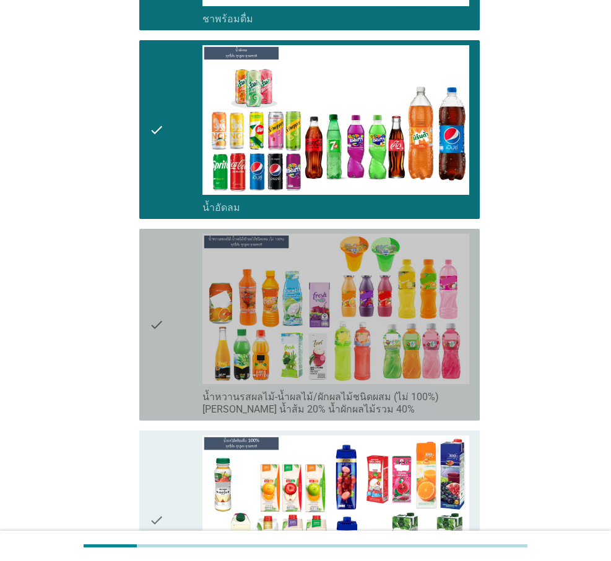
click at [166, 339] on div "check" at bounding box center [175, 325] width 53 height 182
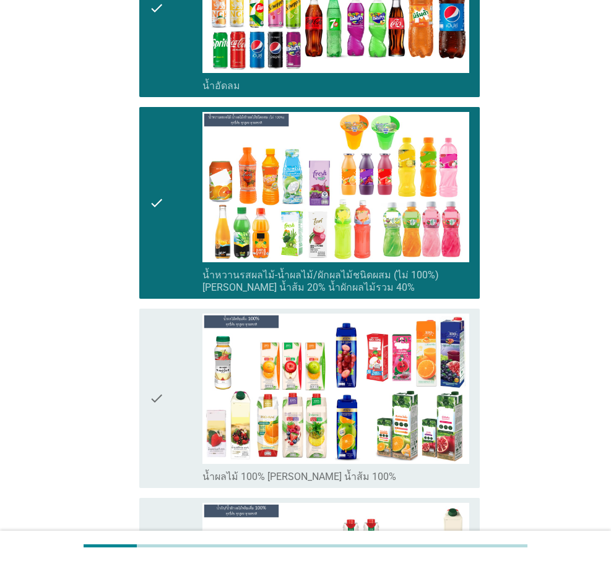
scroll to position [1011, 0]
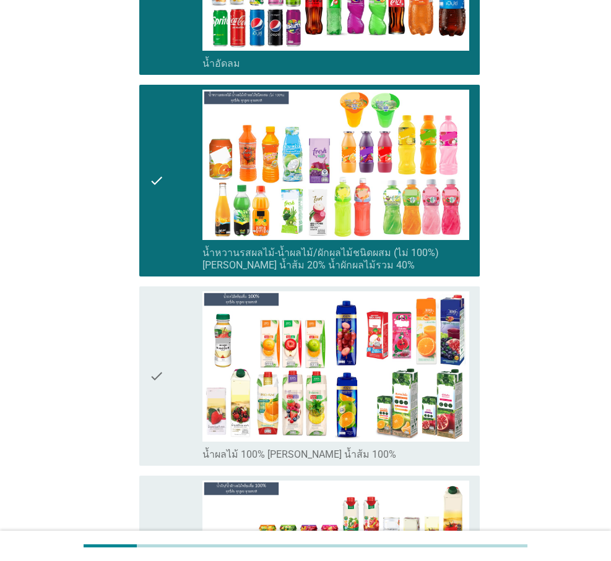
click at [166, 379] on div "check" at bounding box center [175, 377] width 53 height 170
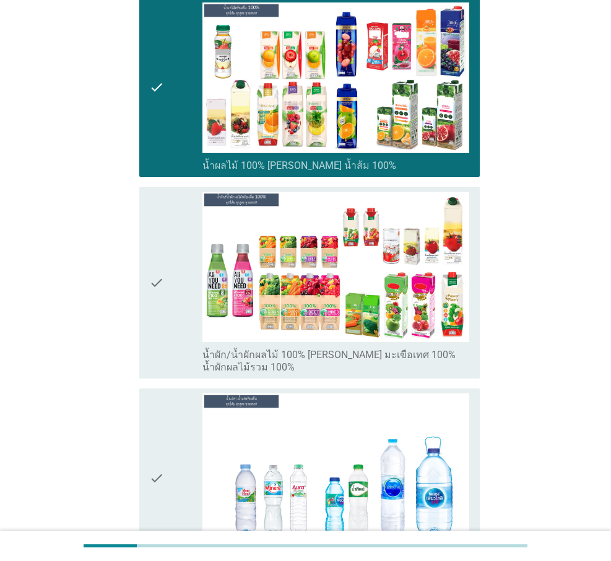
scroll to position [1444, 0]
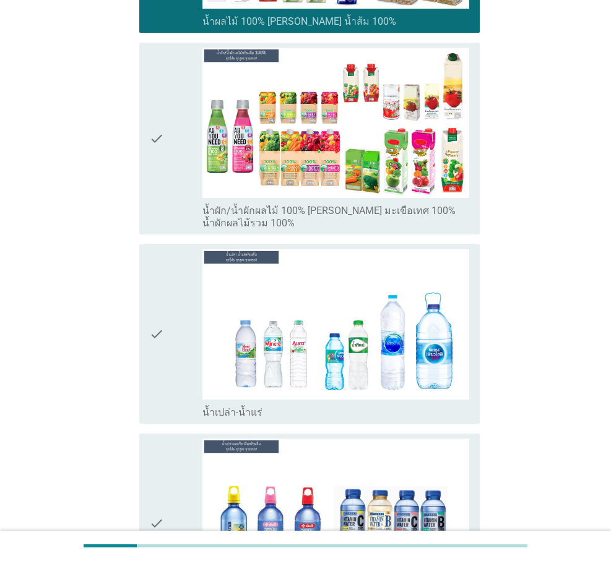
click at [166, 379] on div "check" at bounding box center [175, 334] width 53 height 170
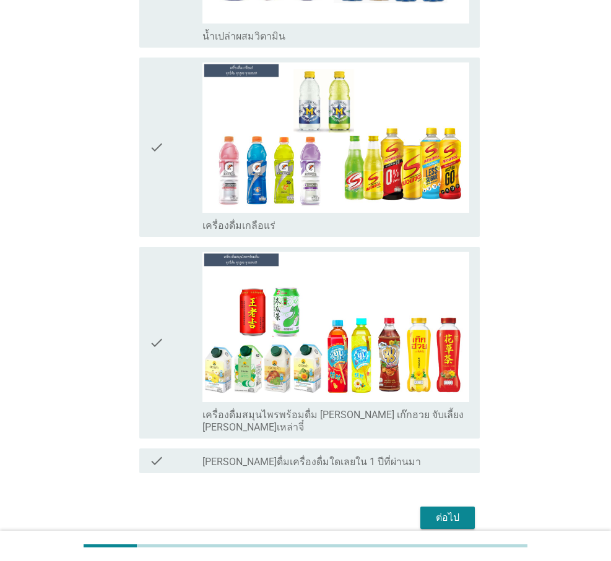
scroll to position [2022, 0]
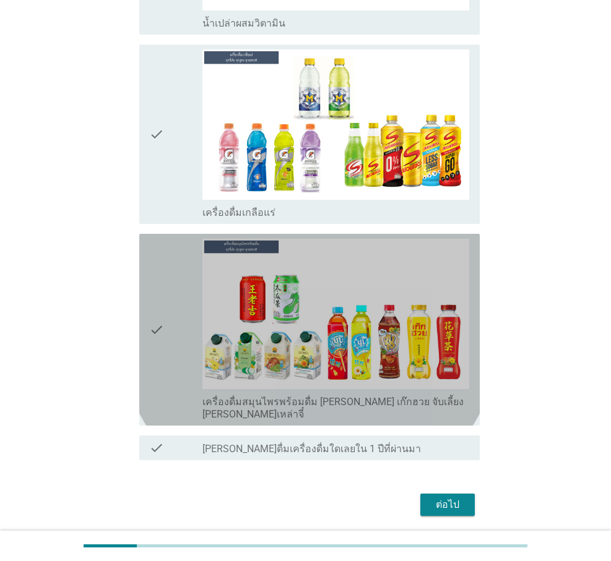
click at [168, 326] on div "check" at bounding box center [175, 330] width 53 height 182
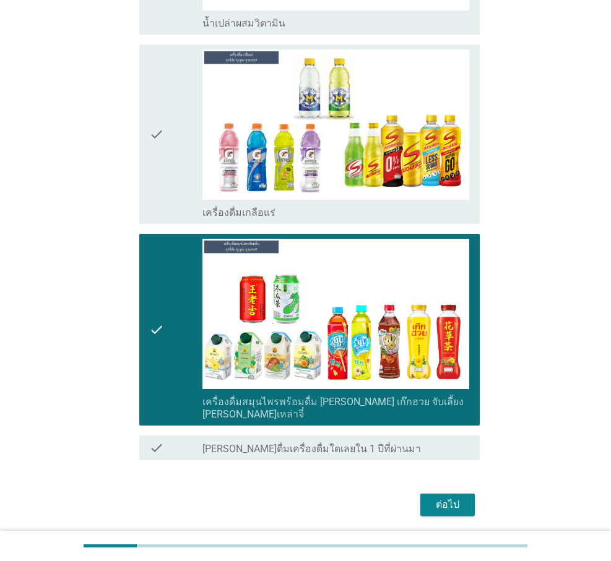
click at [445, 498] on div "ต่อไป" at bounding box center [447, 505] width 35 height 15
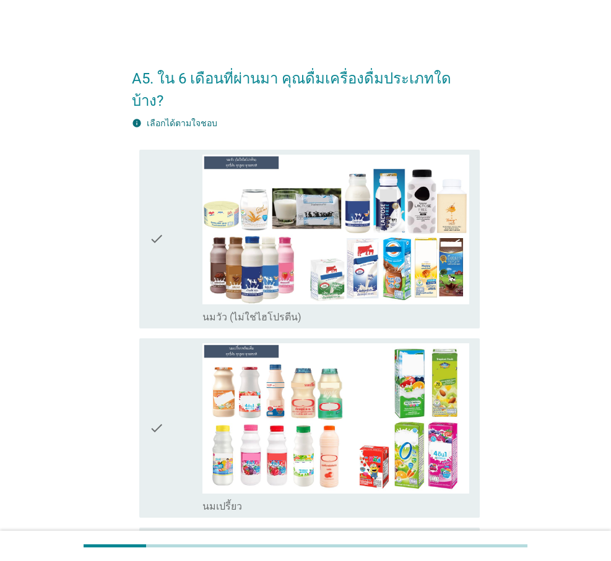
click at [176, 413] on div "check" at bounding box center [175, 428] width 53 height 170
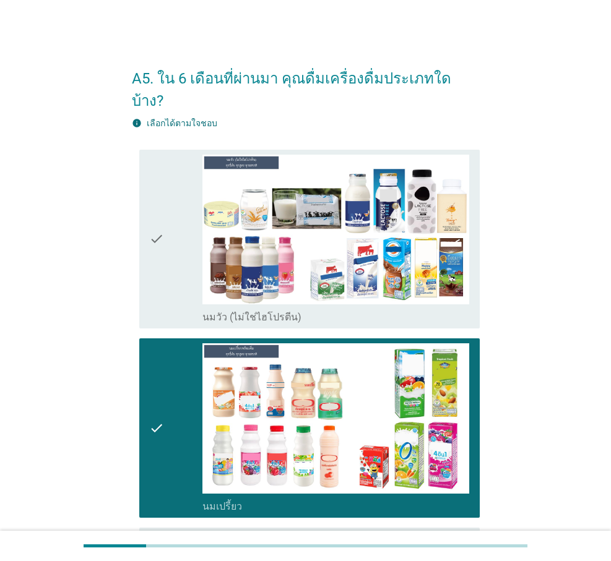
scroll to position [289, 0]
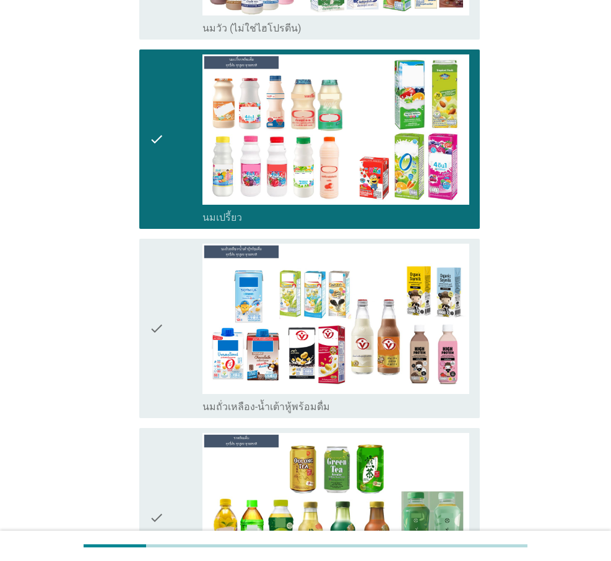
click at [170, 311] on div "check" at bounding box center [175, 329] width 53 height 170
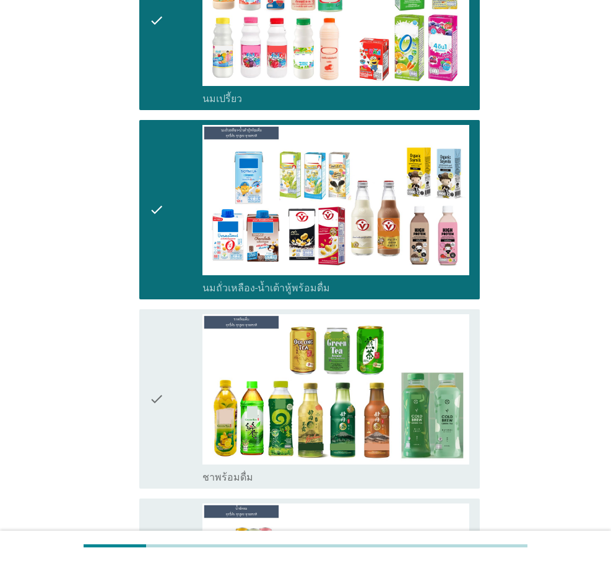
scroll to position [433, 0]
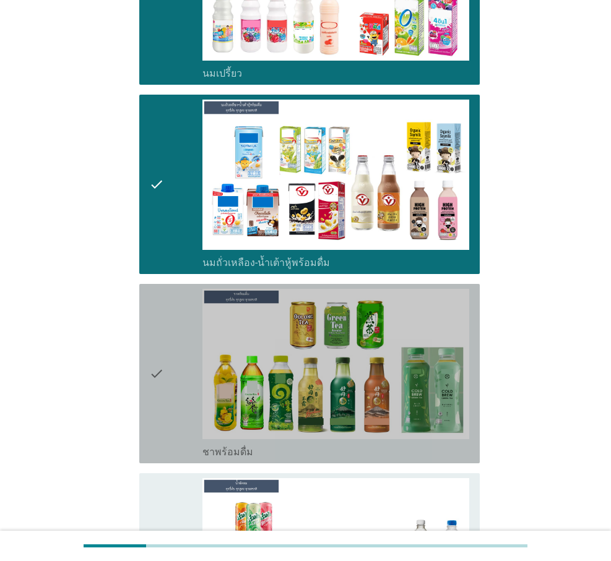
click at [163, 353] on icon "check" at bounding box center [156, 374] width 15 height 170
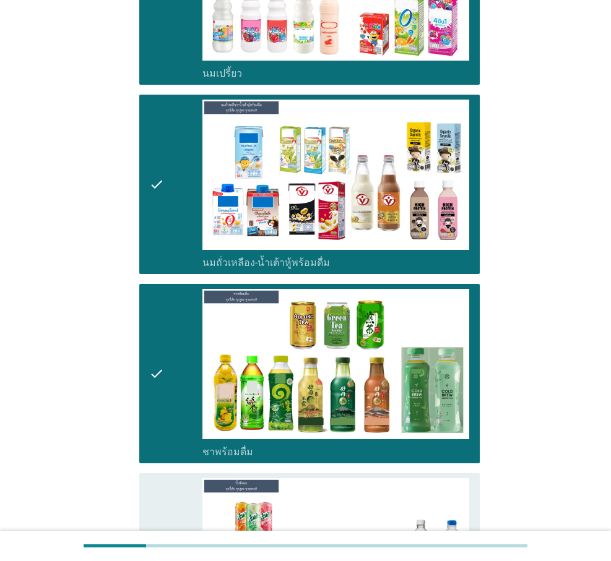
scroll to position [577, 0]
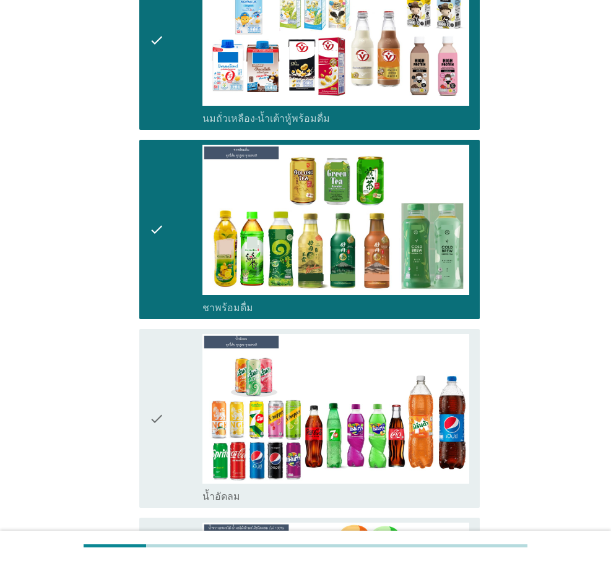
click at [161, 389] on icon "check" at bounding box center [156, 419] width 15 height 170
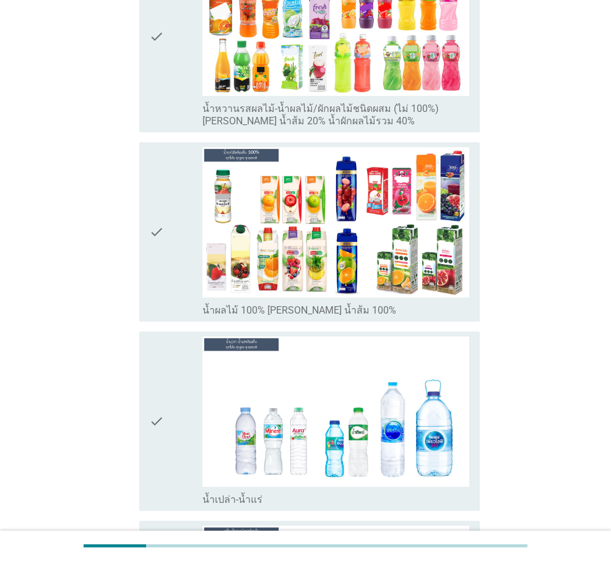
scroll to position [1156, 0]
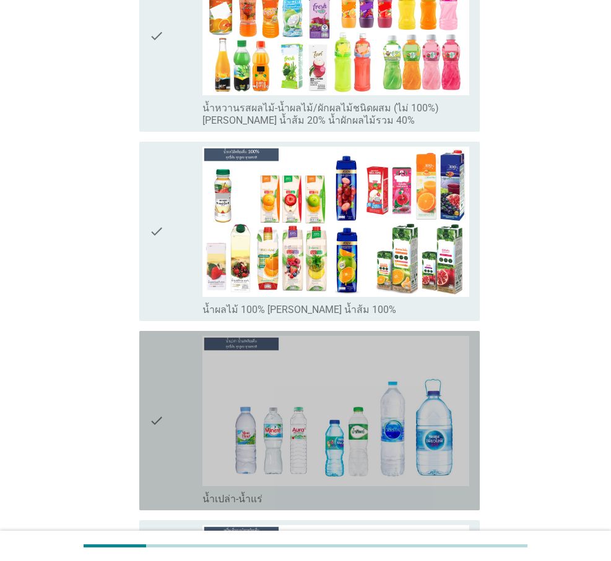
click at [178, 405] on div "check" at bounding box center [175, 421] width 53 height 170
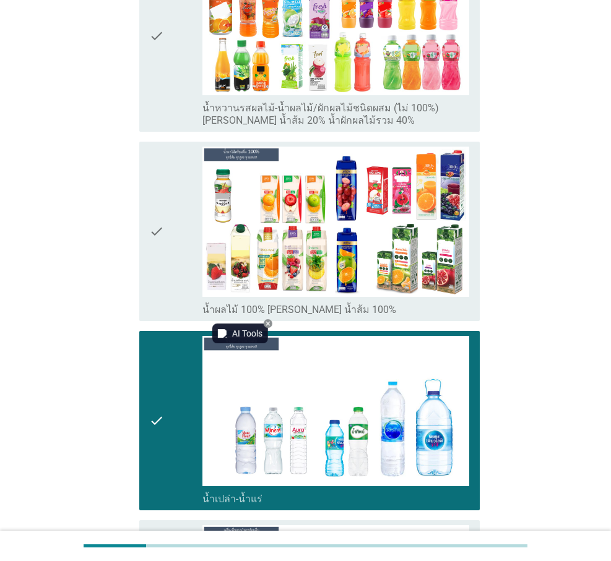
scroll to position [866, 0]
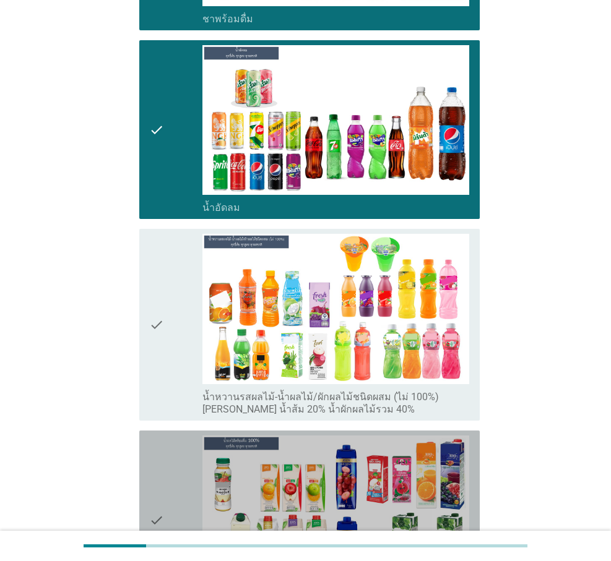
click at [170, 452] on div "check" at bounding box center [175, 521] width 53 height 170
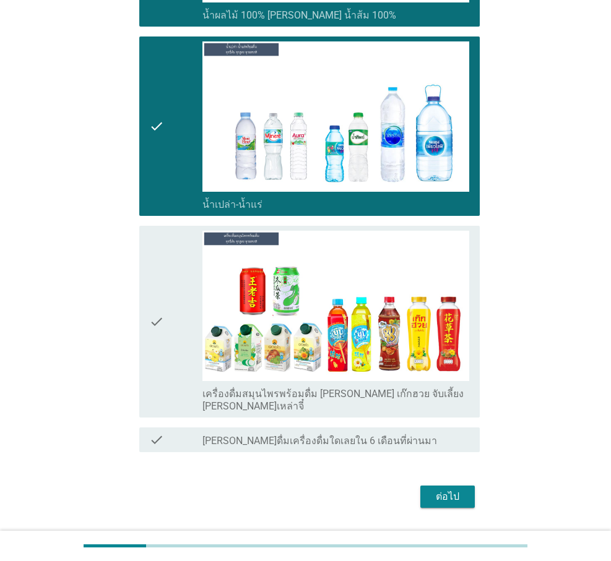
scroll to position [1451, 0]
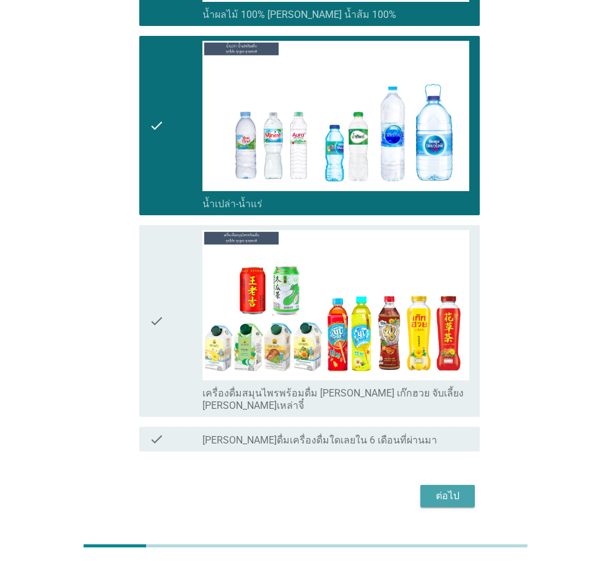
click at [445, 489] on div "ต่อไป" at bounding box center [447, 496] width 35 height 15
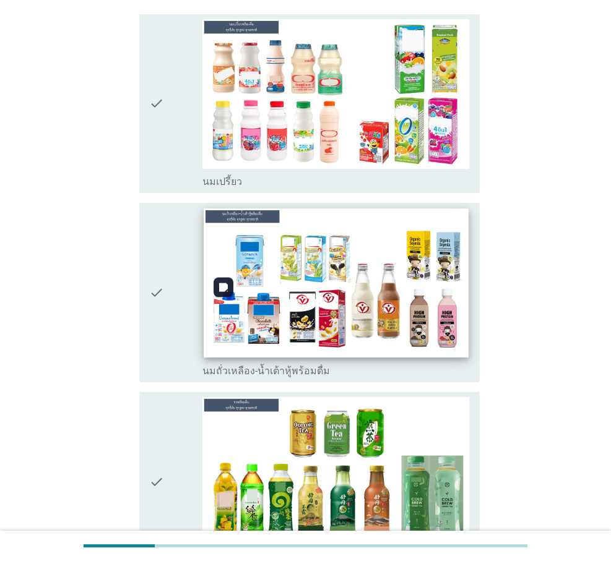
scroll to position [0, 0]
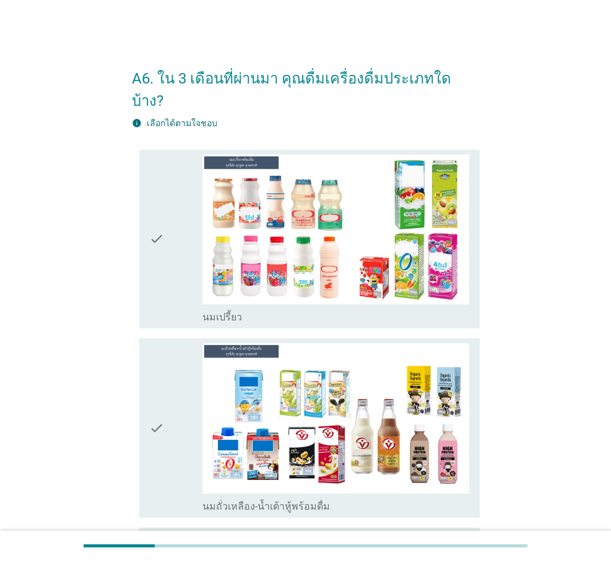
click at [168, 412] on div "check" at bounding box center [175, 428] width 53 height 170
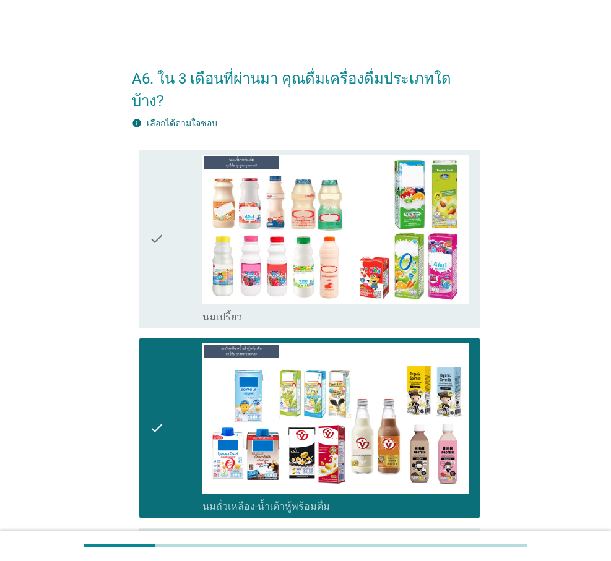
click at [180, 283] on div "check" at bounding box center [175, 240] width 53 height 170
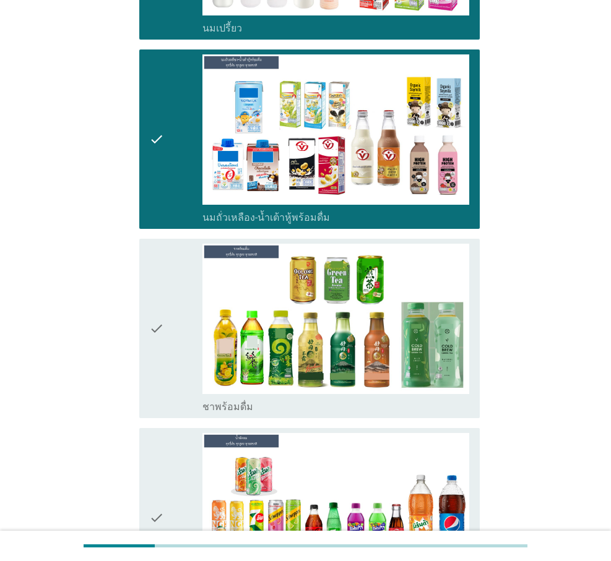
scroll to position [433, 0]
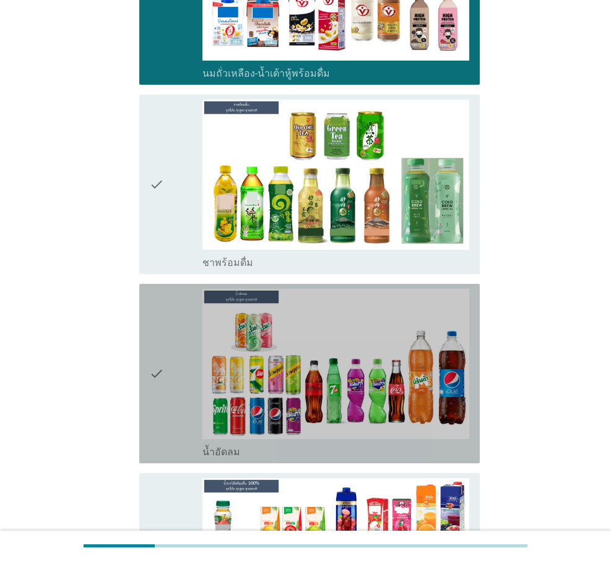
click at [176, 347] on div "check" at bounding box center [175, 374] width 53 height 170
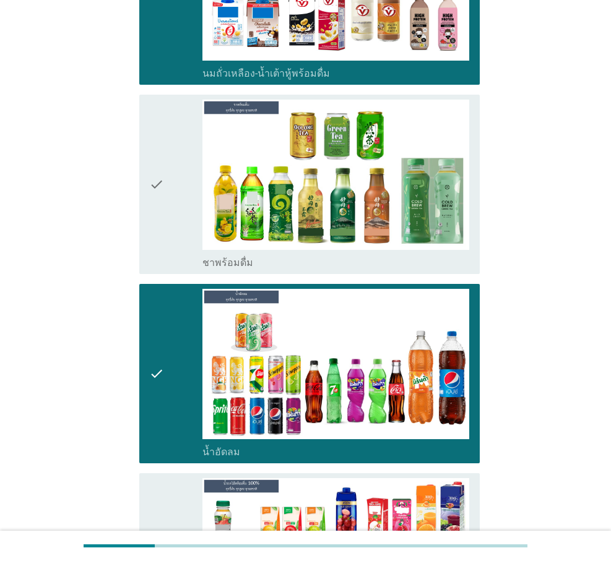
scroll to position [577, 0]
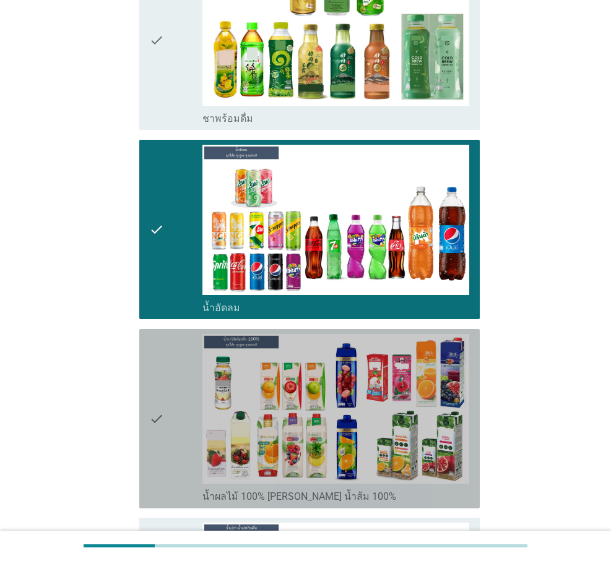
click at [176, 347] on div "check" at bounding box center [175, 419] width 53 height 170
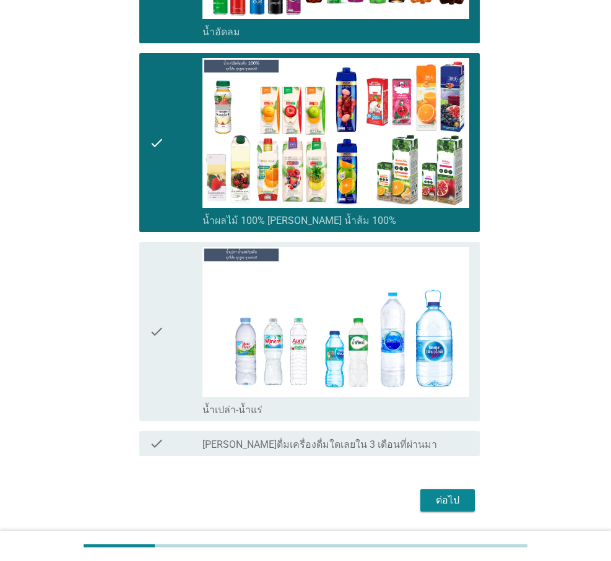
scroll to position [866, 0]
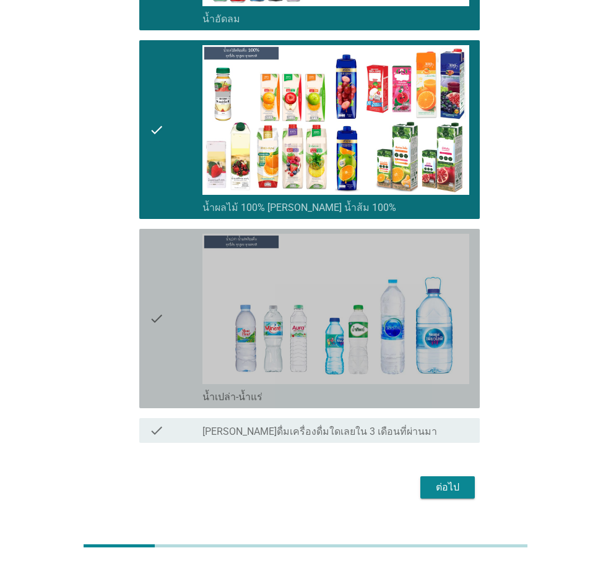
click at [176, 347] on div "check" at bounding box center [175, 319] width 53 height 170
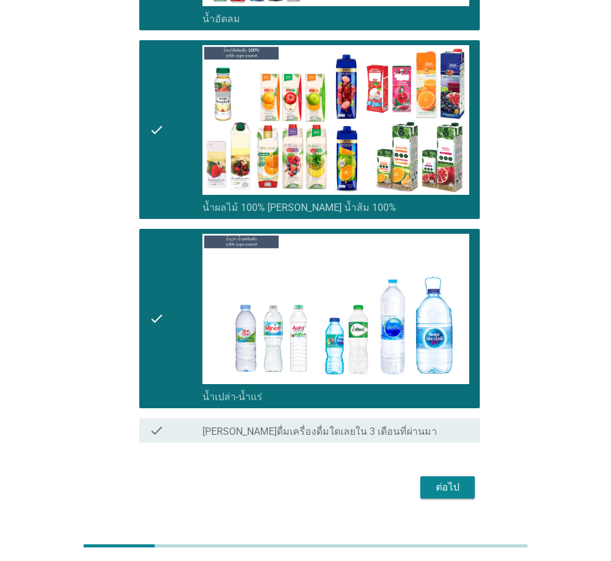
click at [446, 480] on div "ต่อไป" at bounding box center [447, 487] width 35 height 15
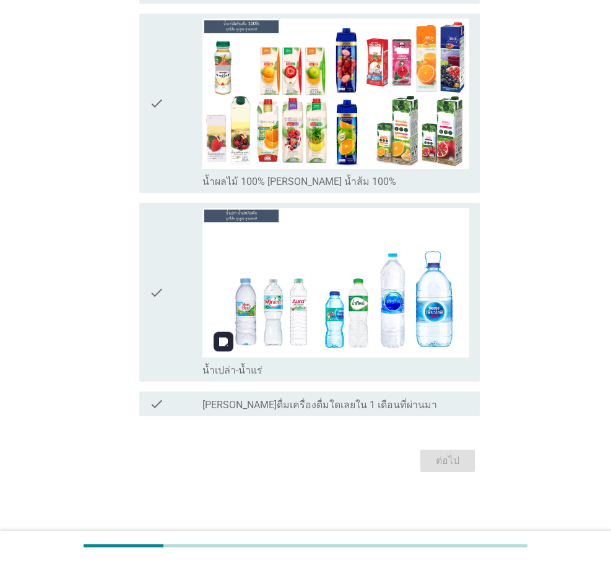
scroll to position [0, 0]
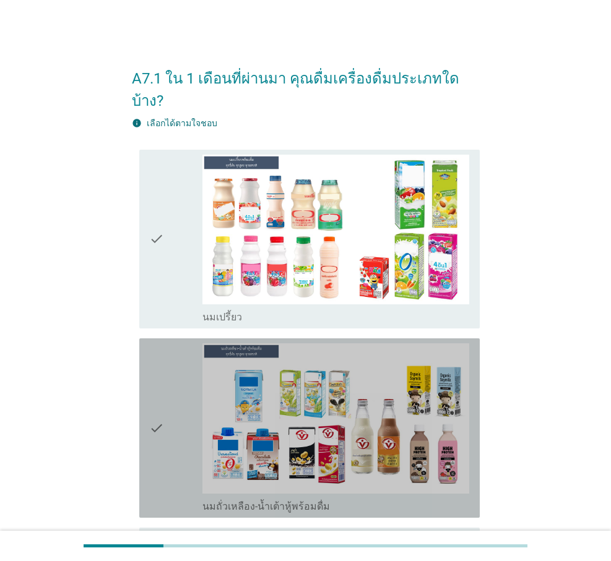
click at [166, 393] on div "check" at bounding box center [175, 428] width 53 height 170
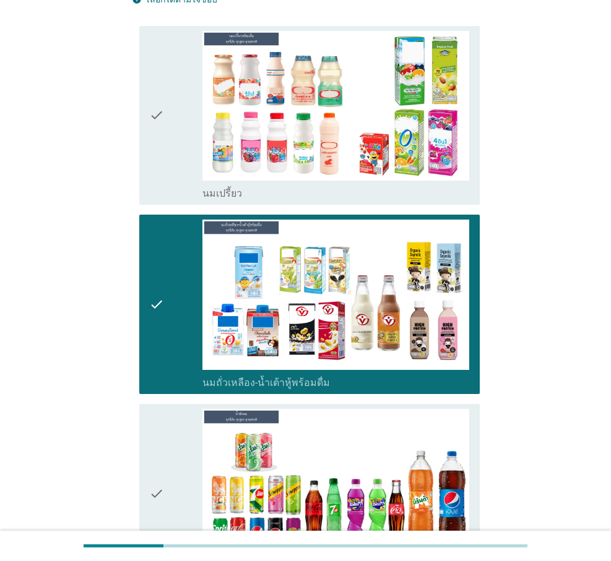
scroll to position [289, 0]
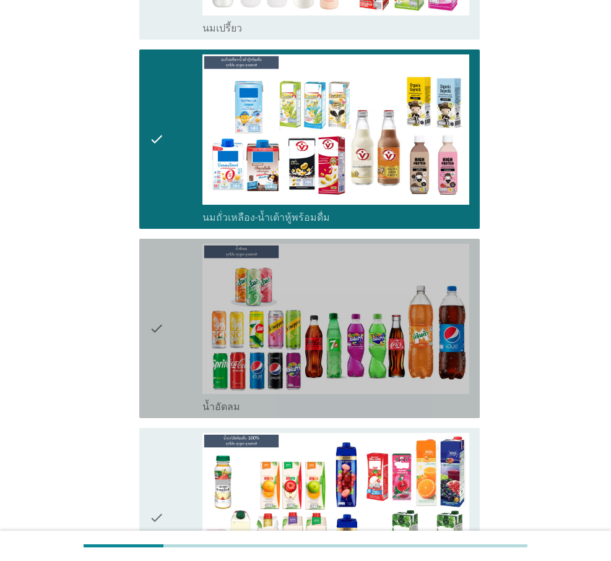
click at [165, 337] on div "check" at bounding box center [175, 329] width 53 height 170
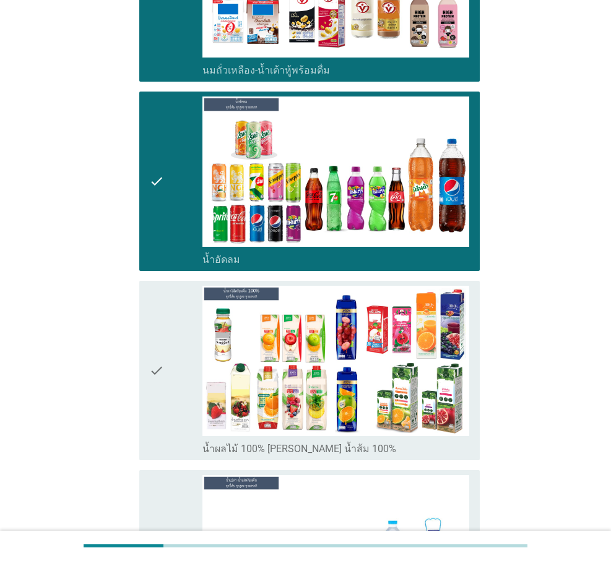
scroll to position [577, 0]
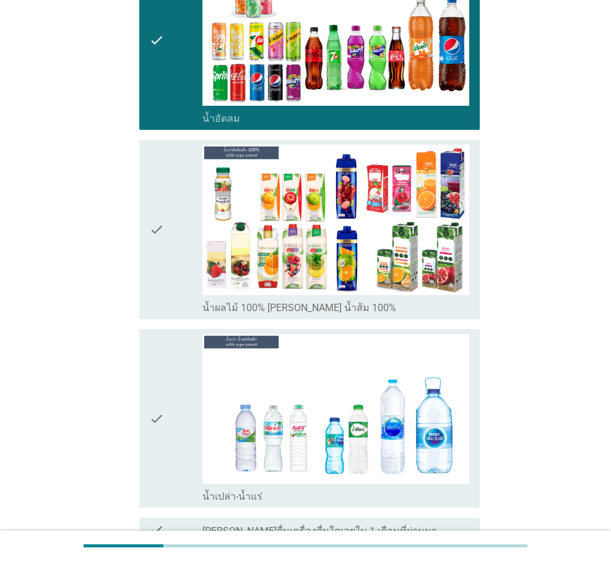
click at [165, 337] on div "check" at bounding box center [175, 419] width 53 height 170
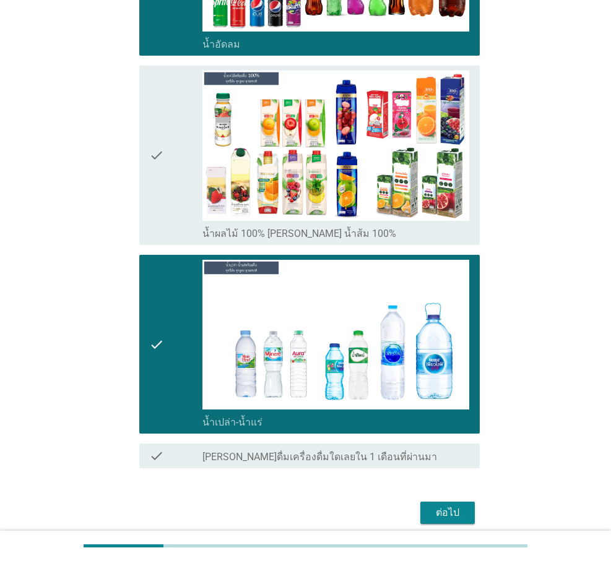
scroll to position [681, 0]
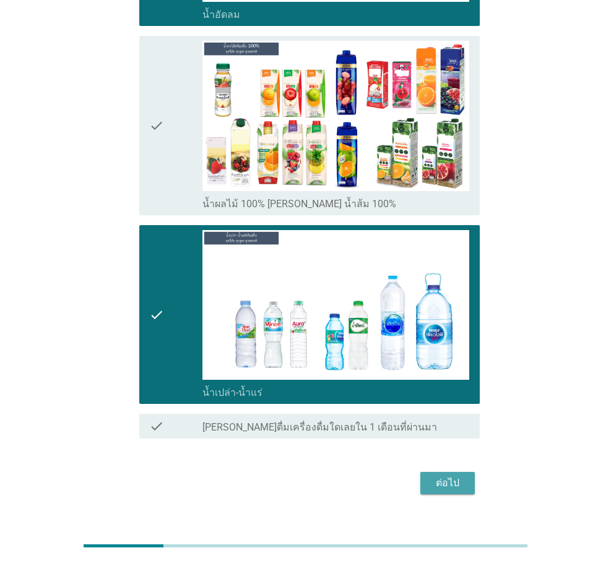
click at [444, 476] on div "ต่อไป" at bounding box center [447, 483] width 35 height 15
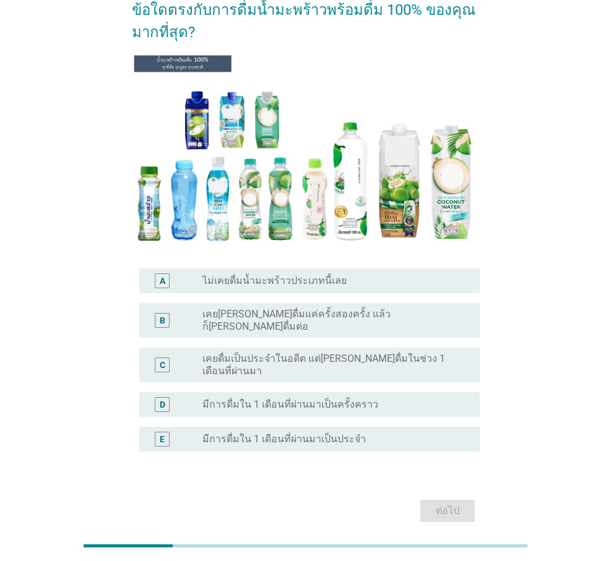
scroll to position [121, 0]
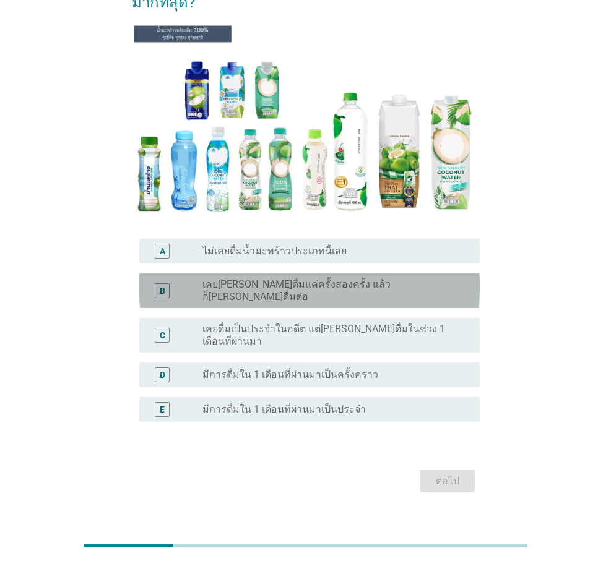
click at [329, 284] on label "เคย[PERSON_NAME]ดื่มแค่ครั้งสองครั้ง แล้วก็[PERSON_NAME]ดื่มต่อ" at bounding box center [330, 291] width 257 height 25
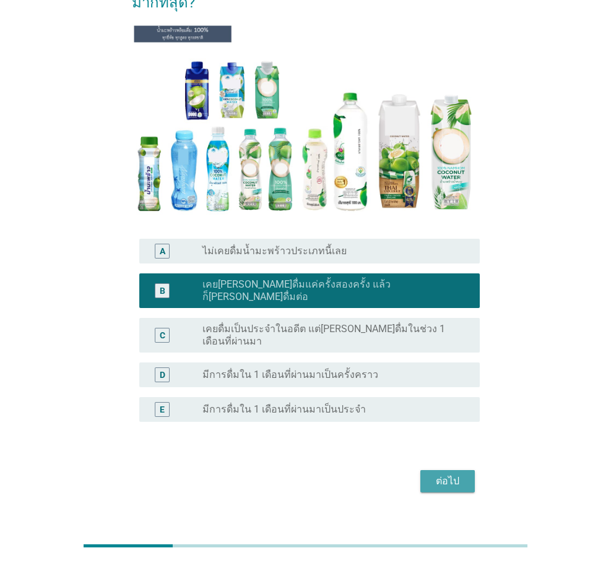
click at [446, 474] on div "ต่อไป" at bounding box center [447, 481] width 35 height 15
